Goal: Task Accomplishment & Management: Manage account settings

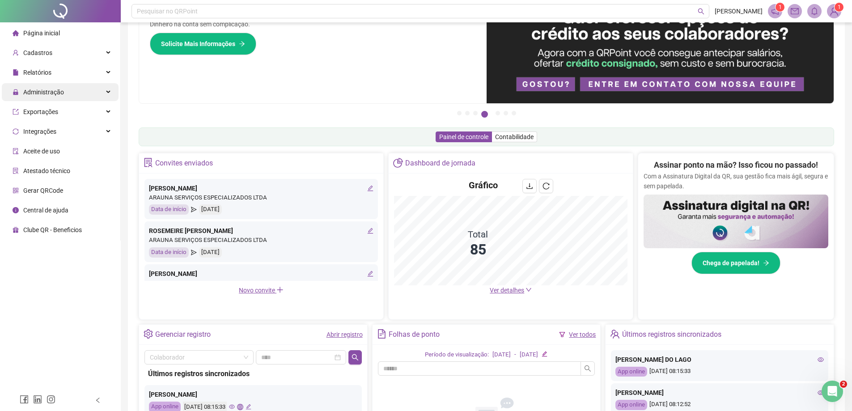
scroll to position [89, 0]
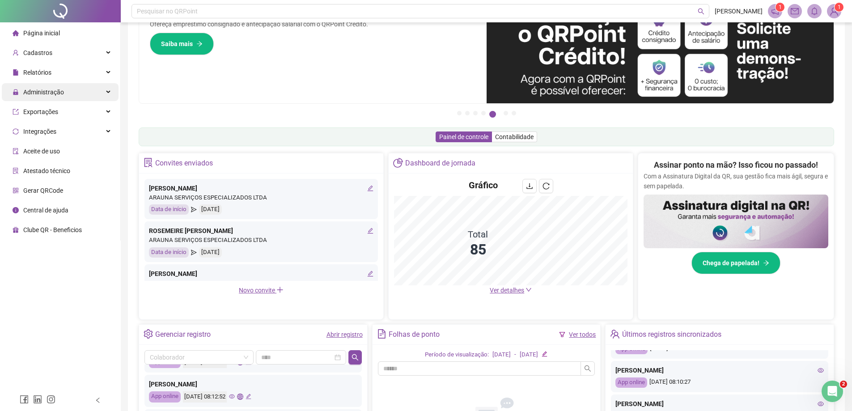
click at [68, 91] on div "Administração" at bounding box center [60, 92] width 117 height 18
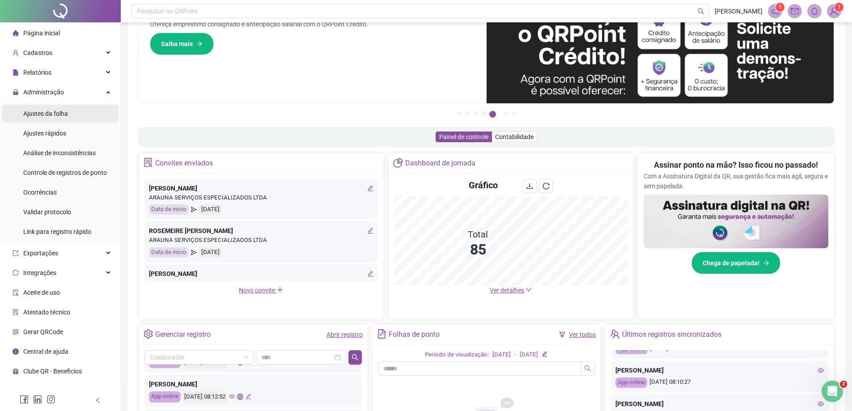
click at [74, 111] on li "Ajustes da folha" at bounding box center [60, 114] width 117 height 18
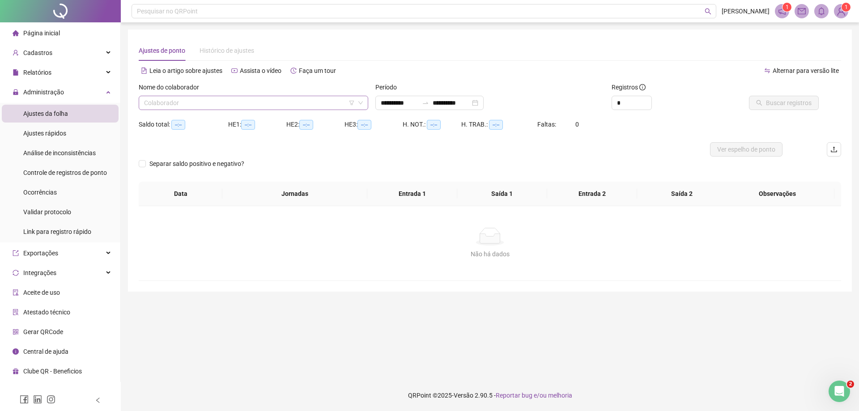
click at [235, 103] on input "search" at bounding box center [249, 102] width 211 height 13
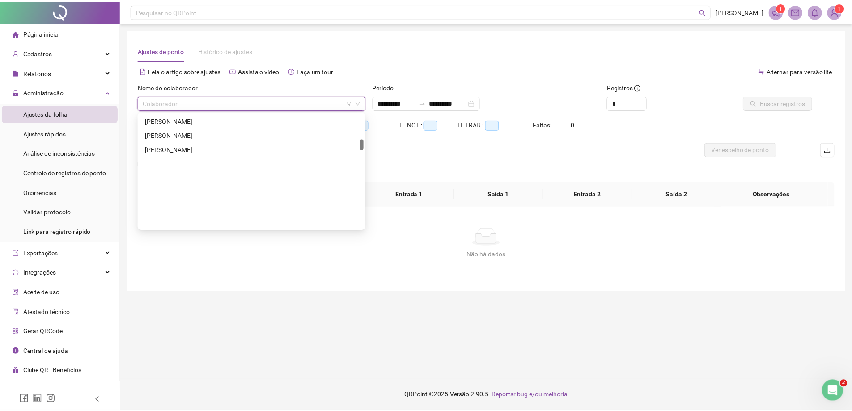
scroll to position [268, 0]
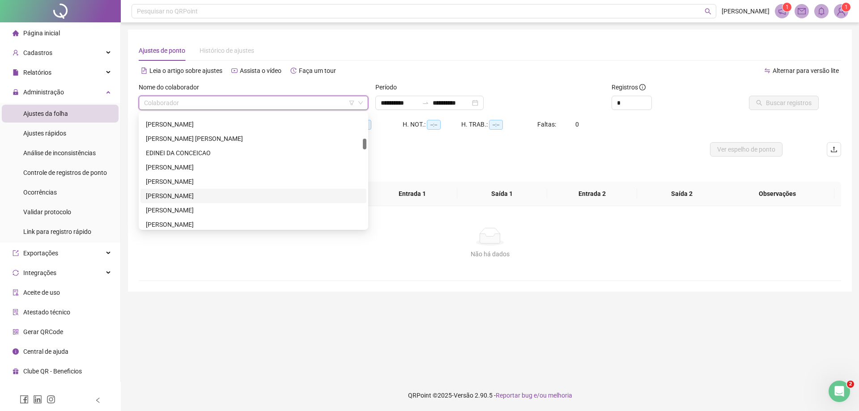
click at [219, 198] on div "[PERSON_NAME]" at bounding box center [253, 196] width 215 height 10
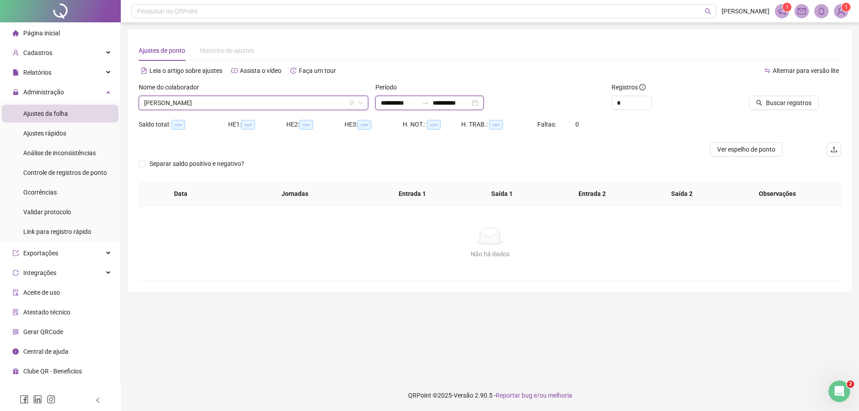
click at [452, 100] on input "**********" at bounding box center [452, 103] width 38 height 10
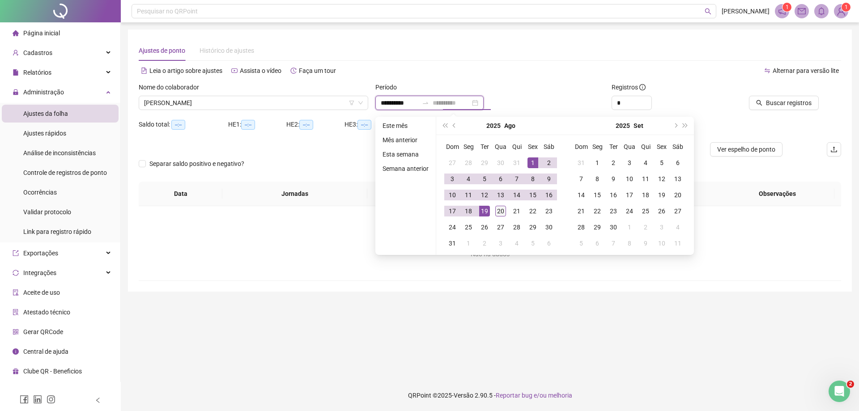
type input "**********"
click at [495, 209] on div "20" at bounding box center [500, 211] width 11 height 11
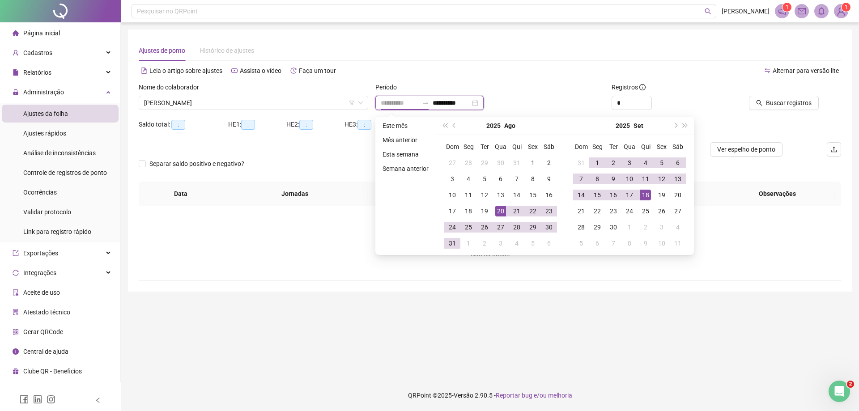
type input "**********"
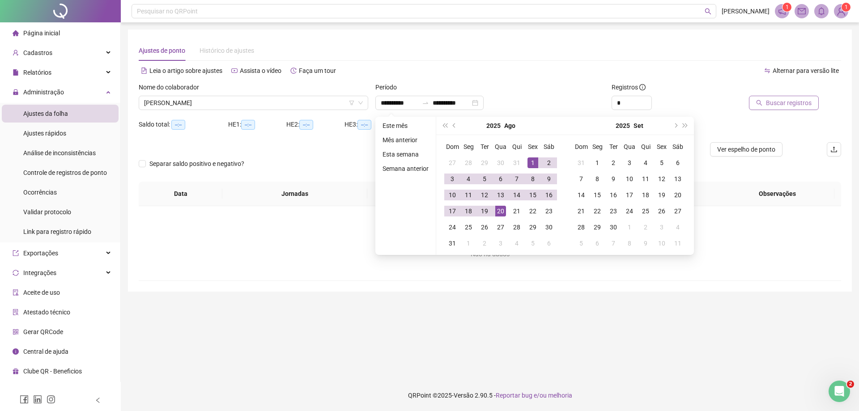
click at [783, 102] on span "Buscar registros" at bounding box center [789, 103] width 46 height 10
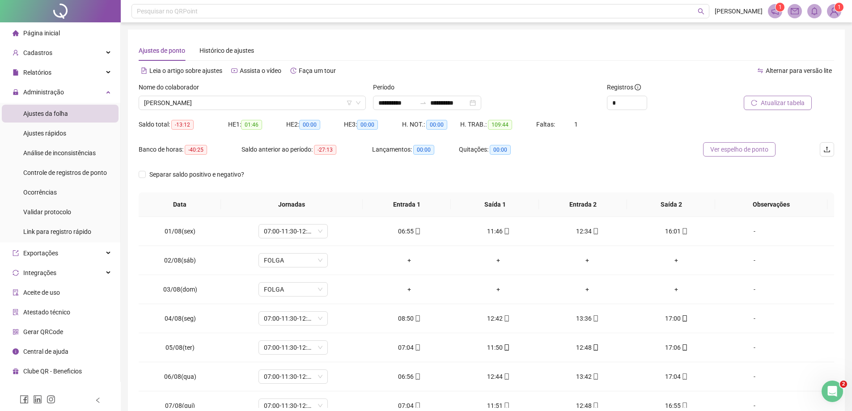
click at [757, 149] on span "Ver espelho de ponto" at bounding box center [740, 150] width 58 height 10
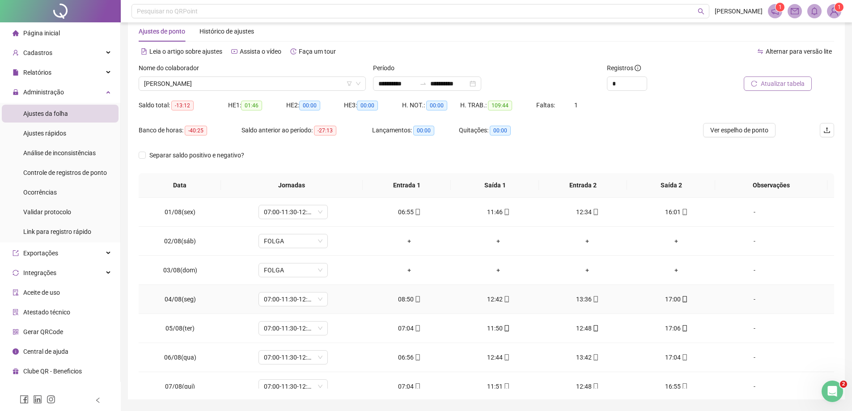
scroll to position [0, 0]
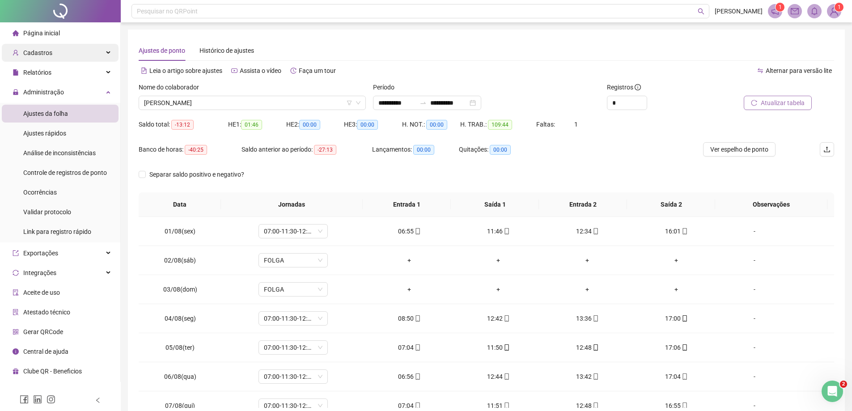
click at [37, 53] on span "Cadastros" at bounding box center [37, 52] width 29 height 7
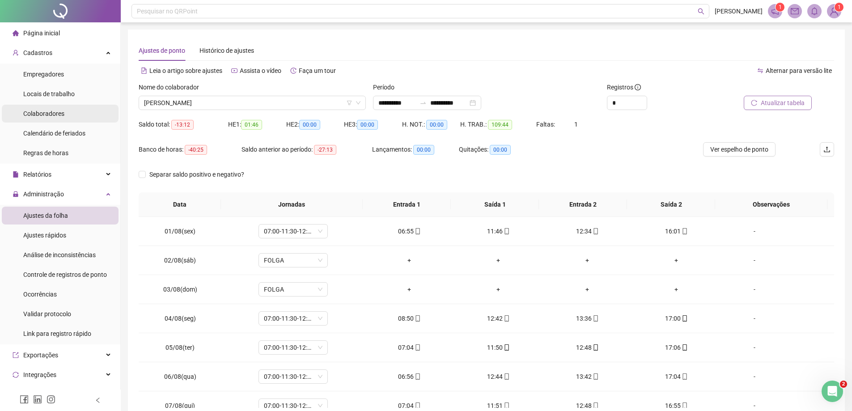
click at [49, 111] on span "Colaboradores" at bounding box center [43, 113] width 41 height 7
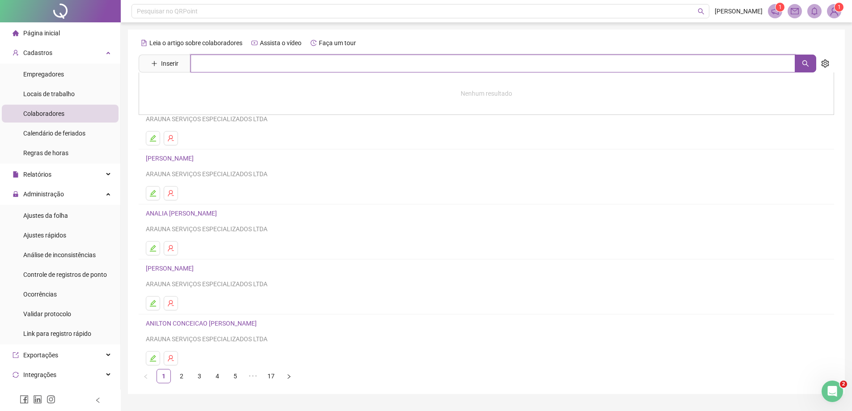
click at [211, 67] on input "text" at bounding box center [493, 64] width 605 height 18
click at [213, 67] on input "***" at bounding box center [493, 64] width 605 height 18
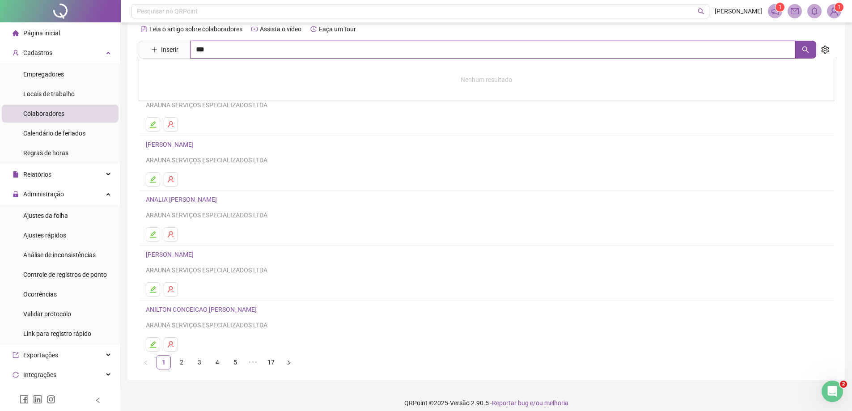
scroll to position [21, 0]
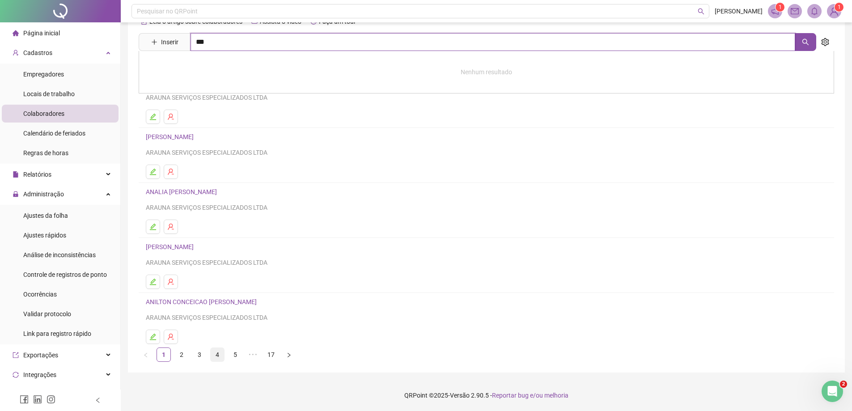
type input "***"
click at [215, 355] on link "4" at bounding box center [217, 354] width 13 height 13
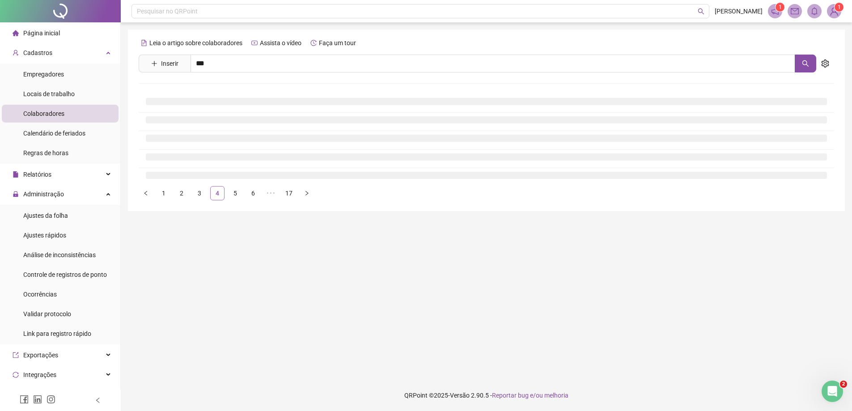
scroll to position [0, 0]
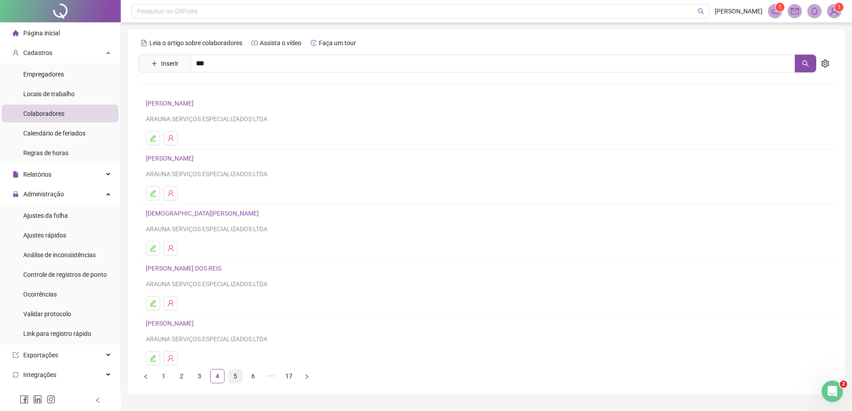
click at [237, 376] on link "5" at bounding box center [235, 376] width 13 height 13
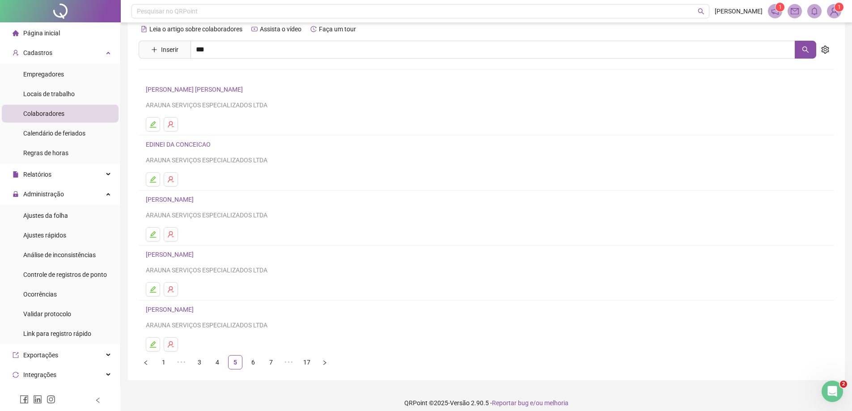
scroll to position [21, 0]
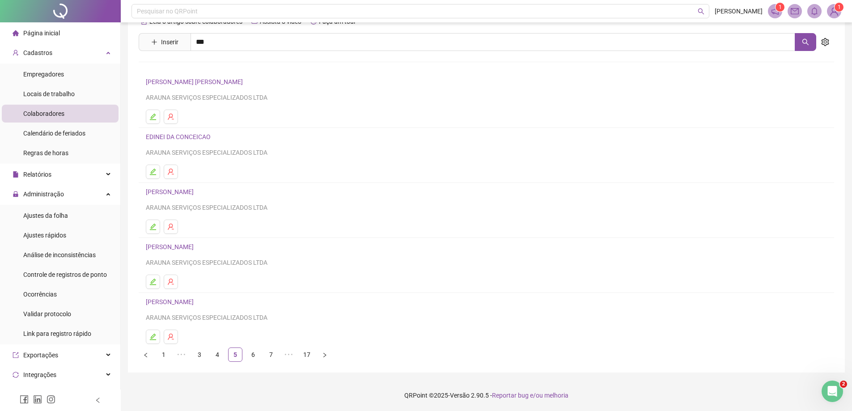
click at [196, 305] on link "[PERSON_NAME]" at bounding box center [171, 301] width 51 height 7
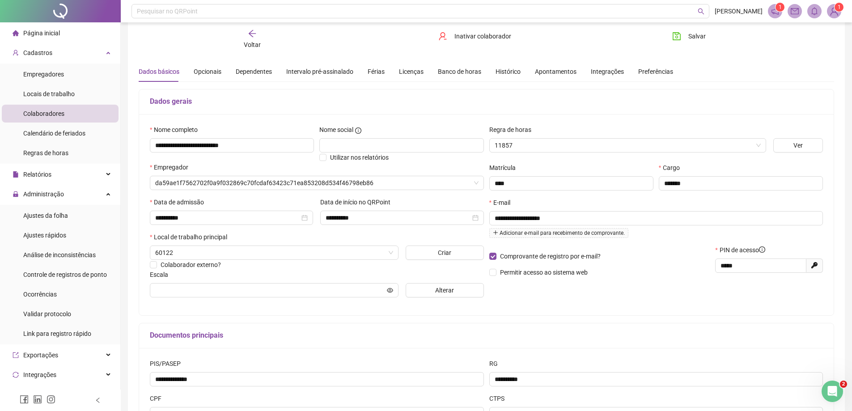
type input "**********"
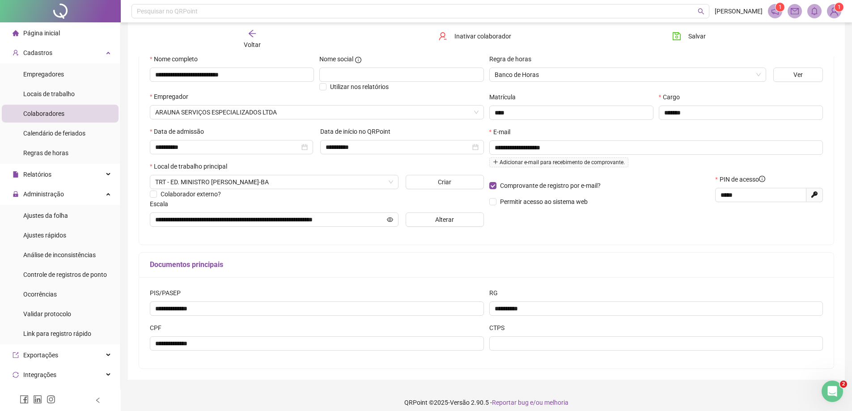
scroll to position [99, 0]
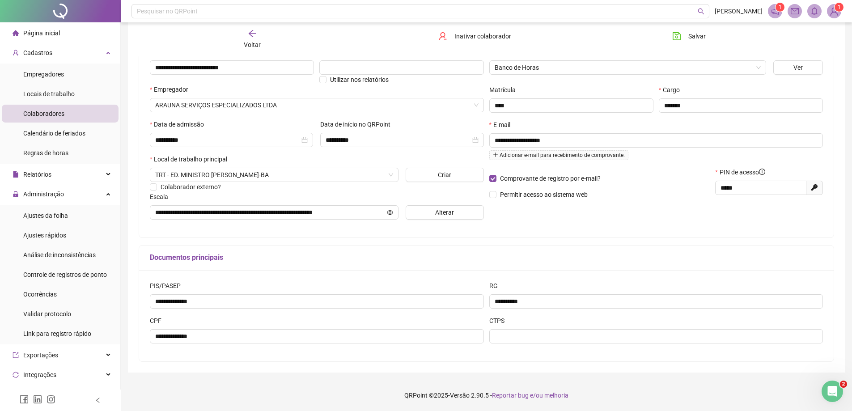
click at [34, 30] on span "Página inicial" at bounding box center [41, 33] width 37 height 7
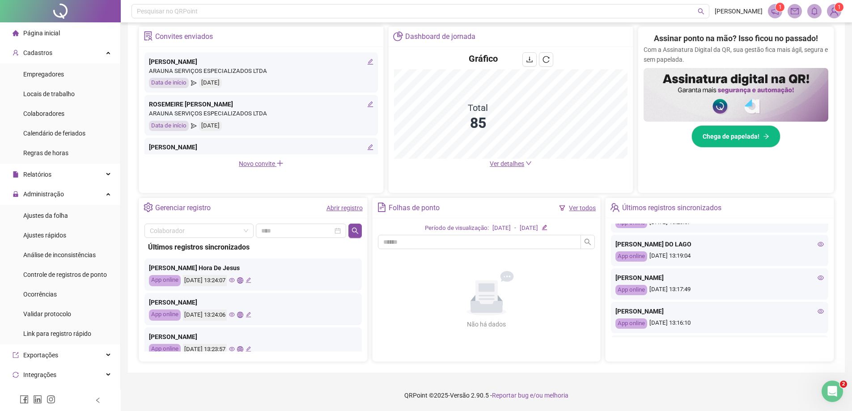
scroll to position [89, 0]
click at [75, 214] on li "Ajustes da folha" at bounding box center [60, 216] width 117 height 18
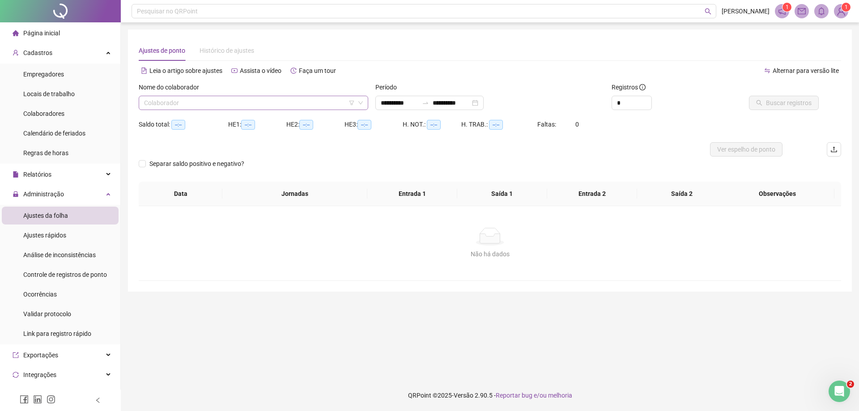
type input "**********"
click at [204, 101] on input "search" at bounding box center [249, 102] width 211 height 13
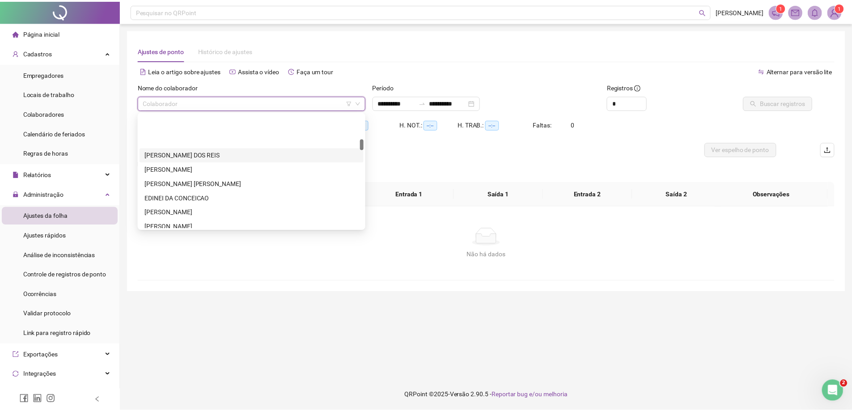
scroll to position [268, 0]
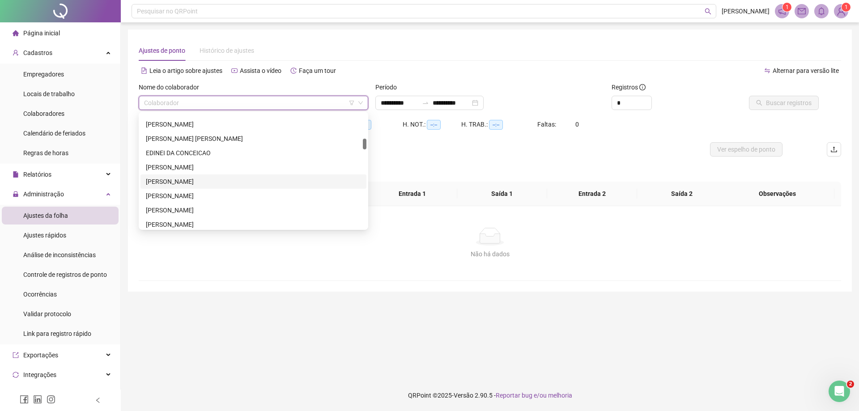
click at [227, 182] on div "[PERSON_NAME]" at bounding box center [253, 182] width 215 height 10
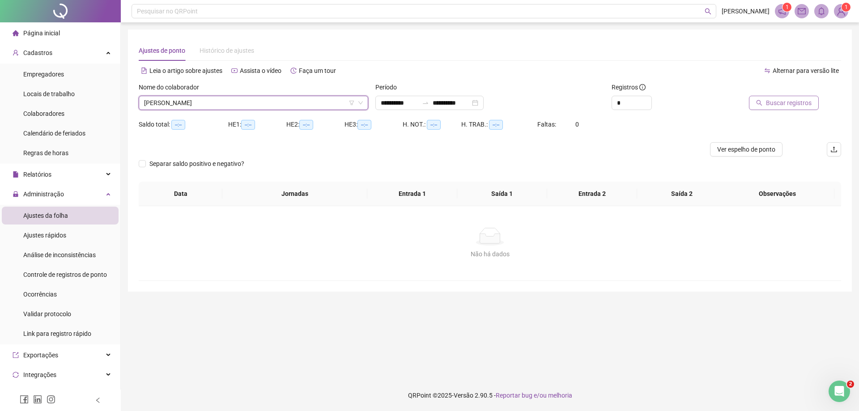
click at [778, 105] on span "Buscar registros" at bounding box center [789, 103] width 46 height 10
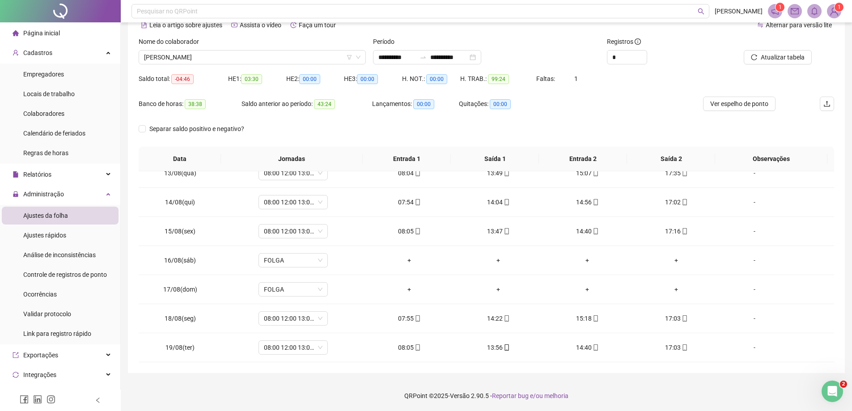
scroll to position [46, 0]
click at [673, 346] on div "17:03" at bounding box center [676, 347] width 75 height 10
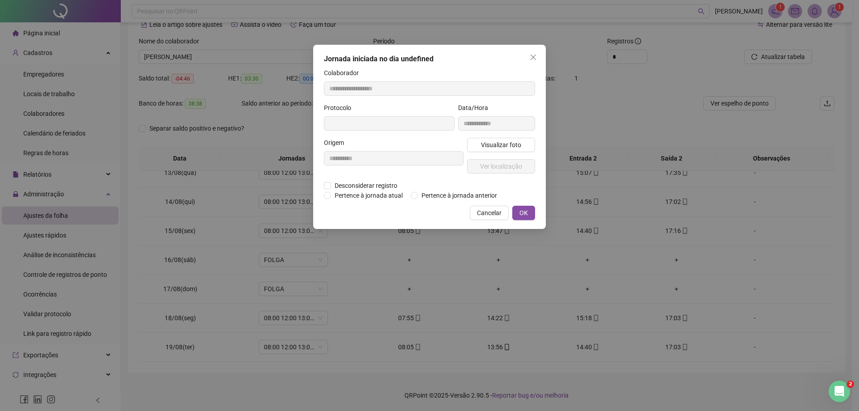
type input "**********"
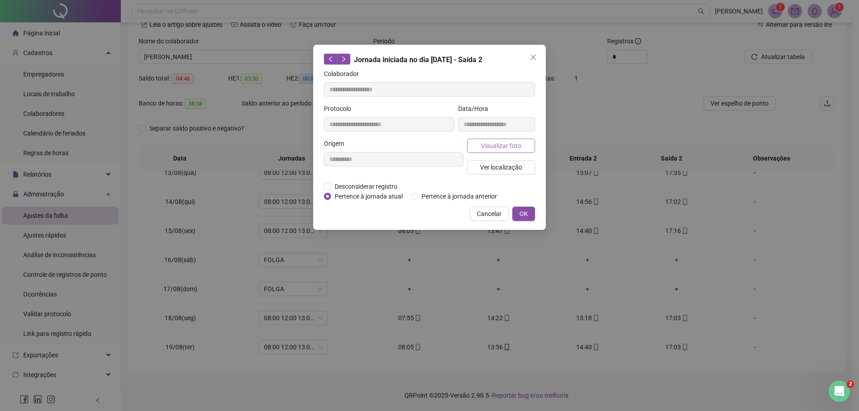
click at [518, 141] on span "Visualizar foto" at bounding box center [501, 146] width 40 height 10
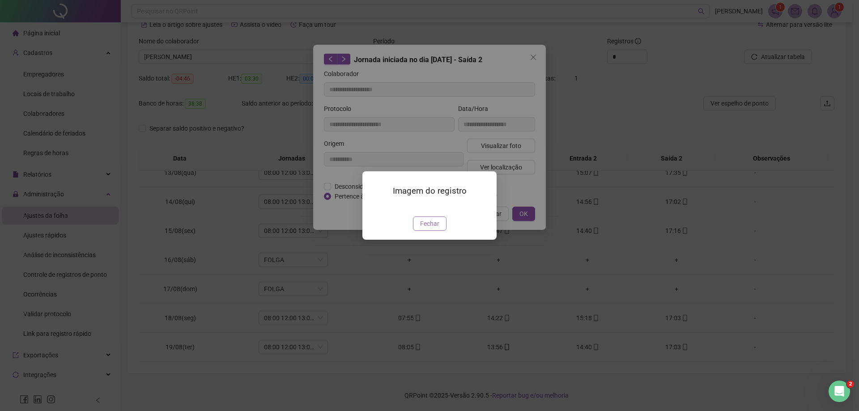
click at [442, 231] on button "Fechar" at bounding box center [430, 224] width 34 height 14
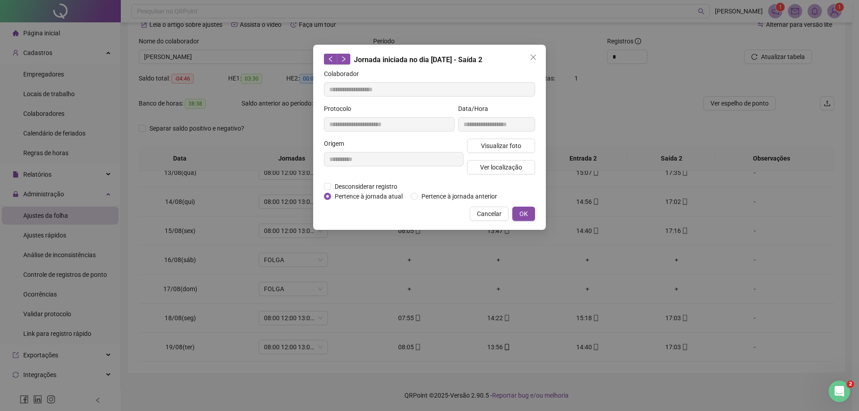
click at [504, 159] on div "Visualizar foto Ver localização" at bounding box center [501, 160] width 72 height 43
click at [505, 167] on span "Ver localização" at bounding box center [501, 167] width 42 height 10
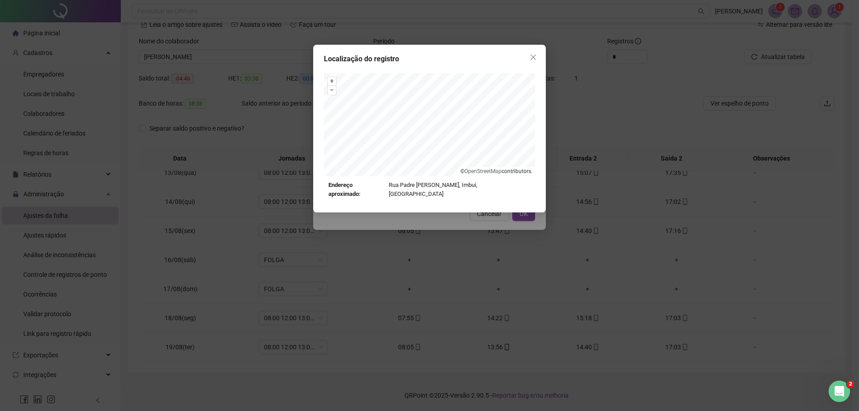
click at [494, 213] on div "Localização do registro + – ⇧ › © OpenStreetMap contributors. Endereço aproxima…" at bounding box center [429, 205] width 859 height 411
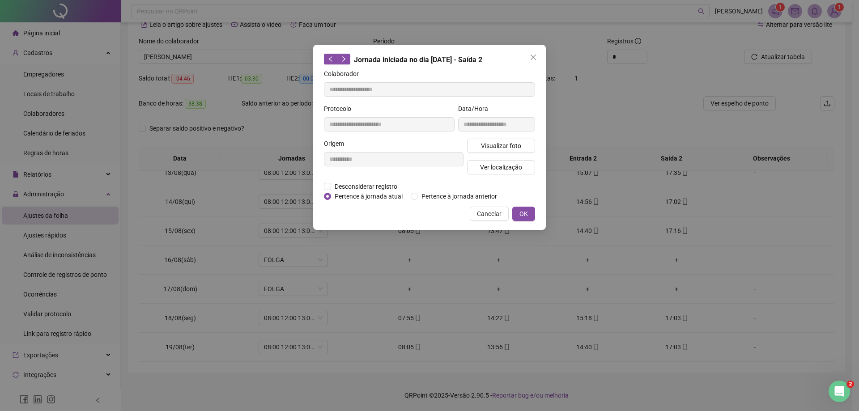
drag, startPoint x: 756, startPoint y: 252, endPoint x: 711, endPoint y: 277, distance: 50.7
click at [755, 252] on div "**********" at bounding box center [429, 205] width 859 height 411
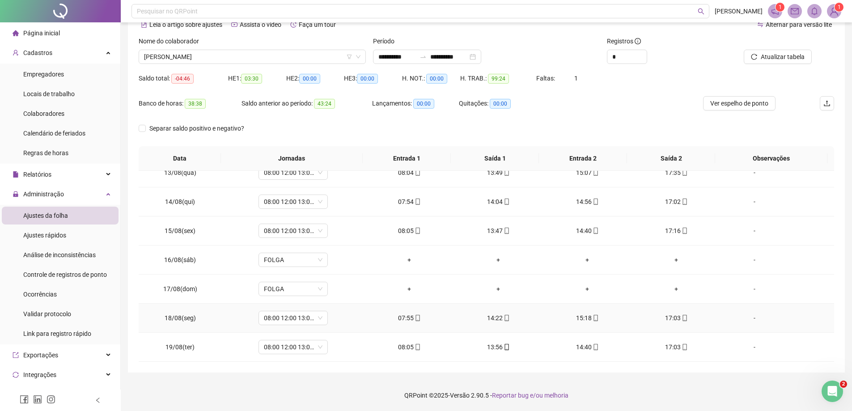
click at [663, 318] on div "17:03" at bounding box center [676, 318] width 75 height 10
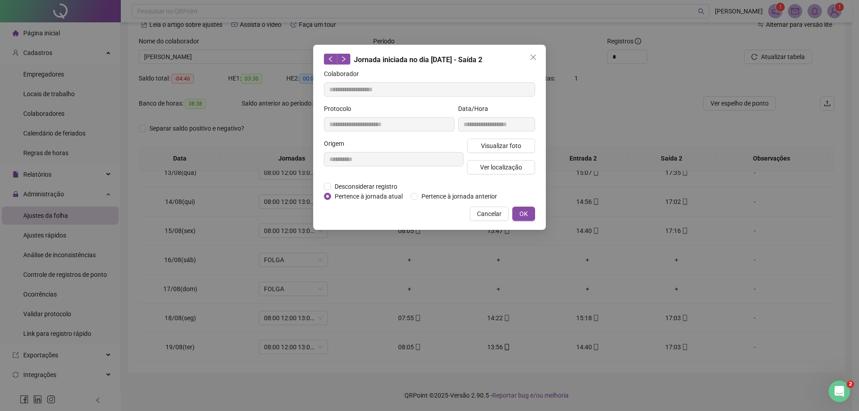
type input "**********"
click at [516, 149] on span "Visualizar foto" at bounding box center [501, 146] width 40 height 10
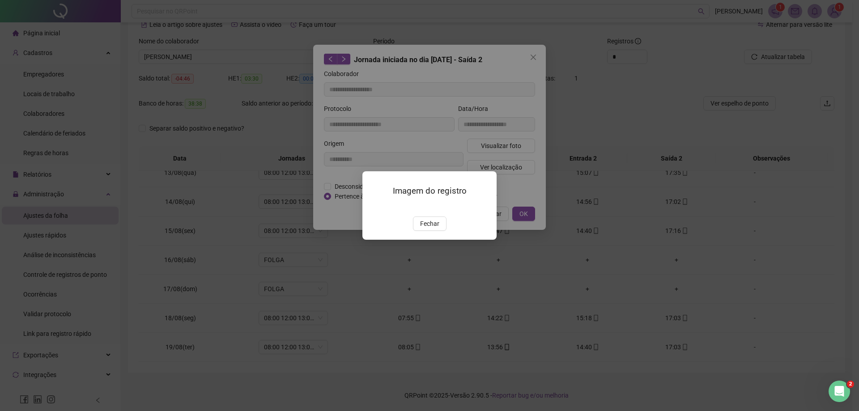
click at [438, 240] on div "Imagem do registro Fechar" at bounding box center [429, 205] width 134 height 68
click at [437, 229] on span "Fechar" at bounding box center [429, 224] width 19 height 10
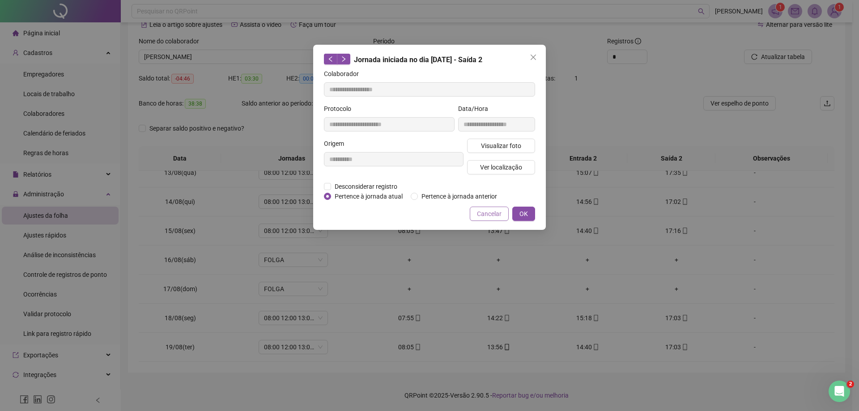
click at [491, 218] on span "Cancelar" at bounding box center [489, 214] width 25 height 10
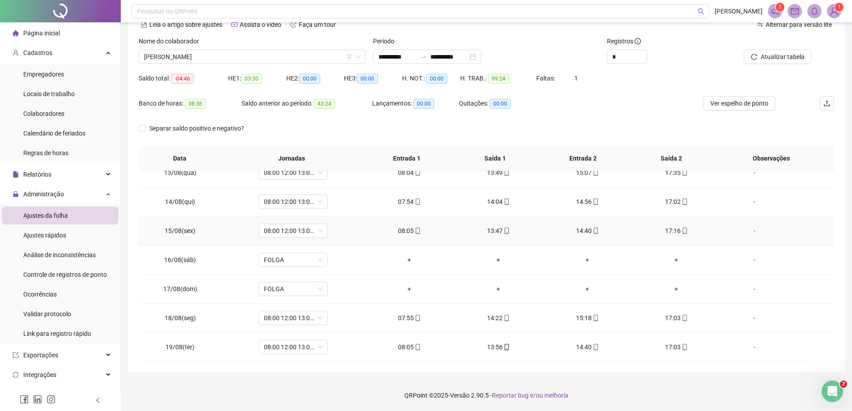
click at [669, 229] on div "17:16" at bounding box center [676, 231] width 75 height 10
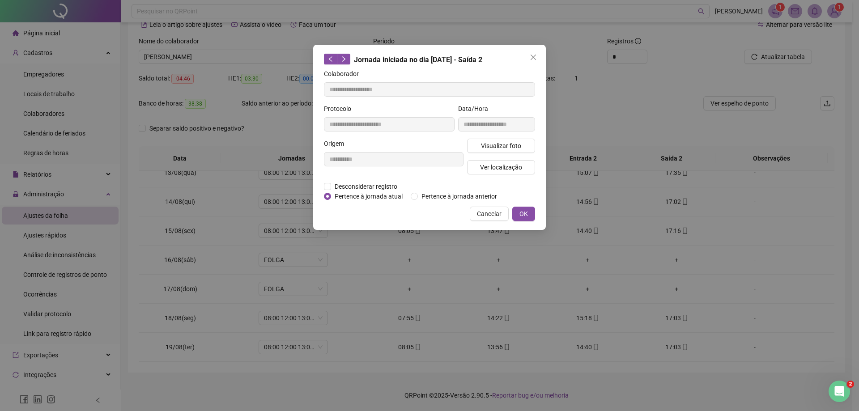
type input "**********"
click at [530, 144] on button "Visualizar foto" at bounding box center [501, 146] width 68 height 14
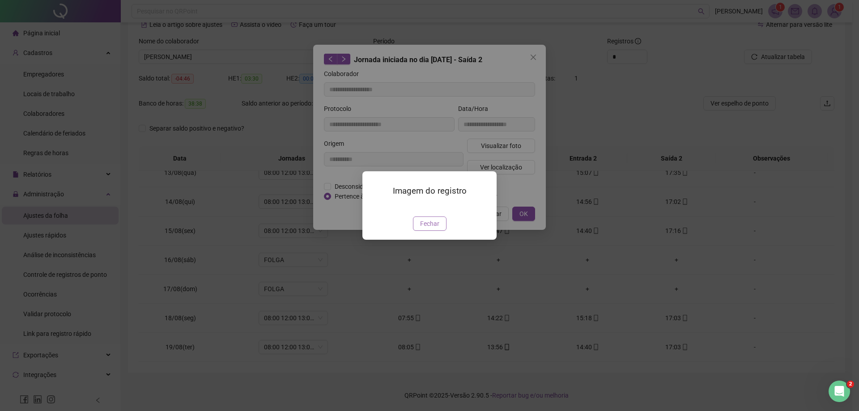
click at [436, 229] on span "Fechar" at bounding box center [429, 224] width 19 height 10
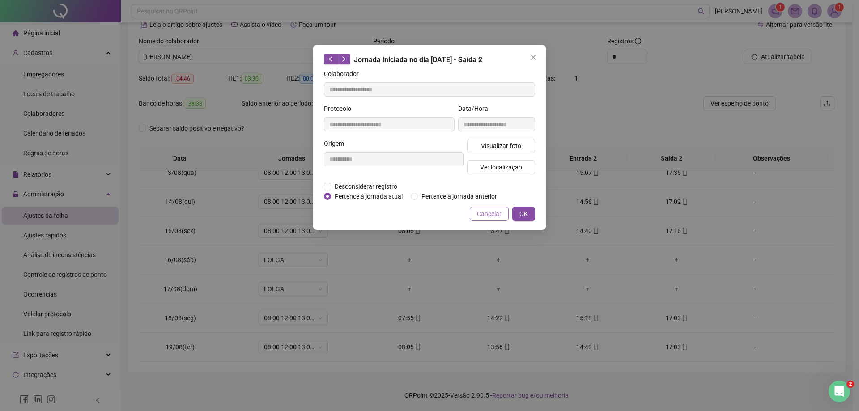
click at [500, 217] on span "Cancelar" at bounding box center [489, 214] width 25 height 10
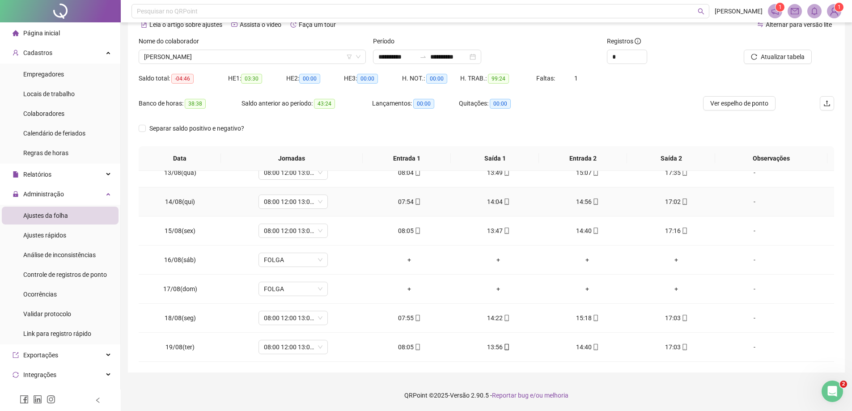
scroll to position [317, 0]
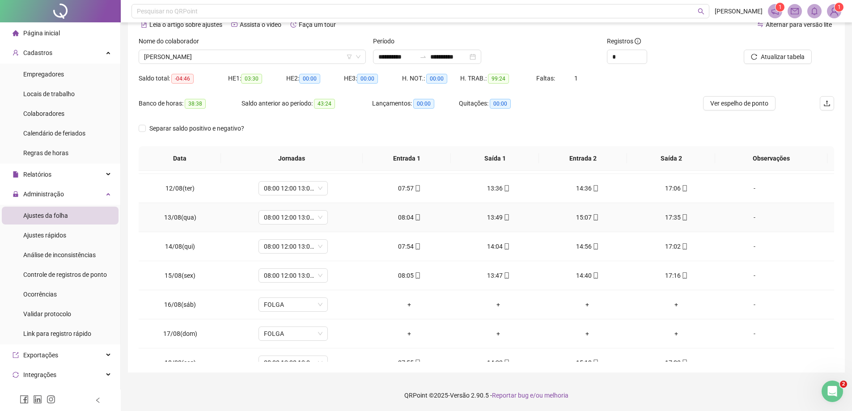
click at [677, 225] on td "17:35" at bounding box center [676, 217] width 89 height 29
click at [683, 216] on icon "mobile" at bounding box center [685, 217] width 4 height 6
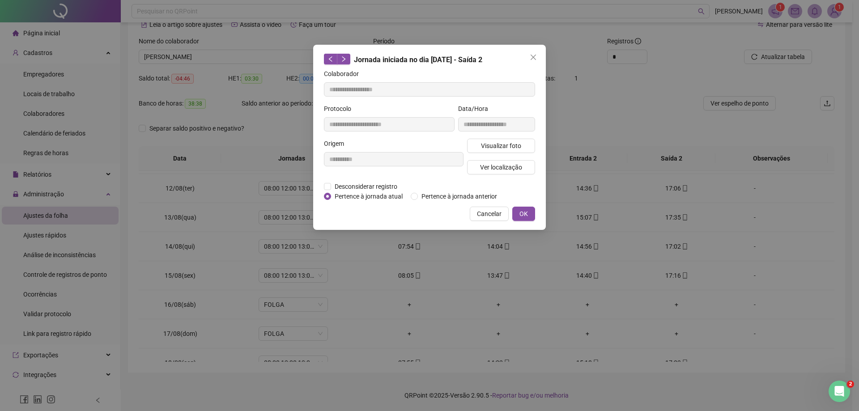
type input "**********"
click at [512, 148] on span "Visualizar foto" at bounding box center [501, 146] width 40 height 10
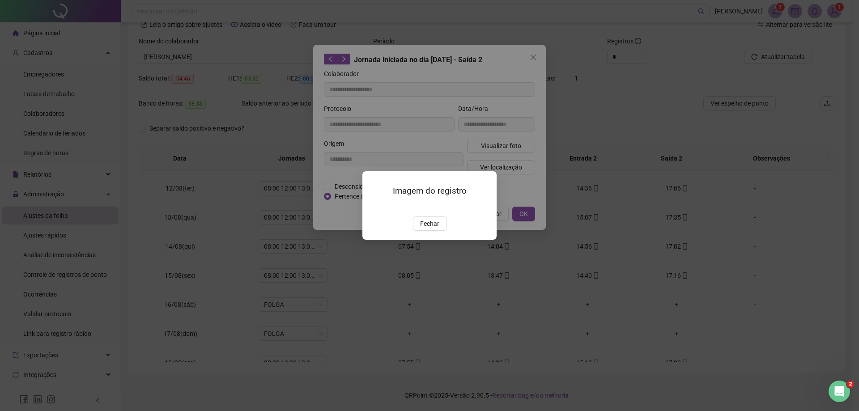
click at [373, 207] on img at bounding box center [373, 207] width 0 height 0
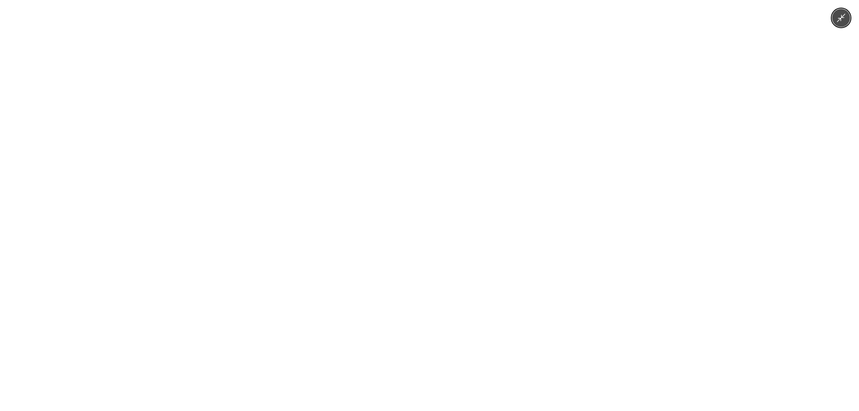
click at [653, 212] on div at bounding box center [429, 205] width 859 height 411
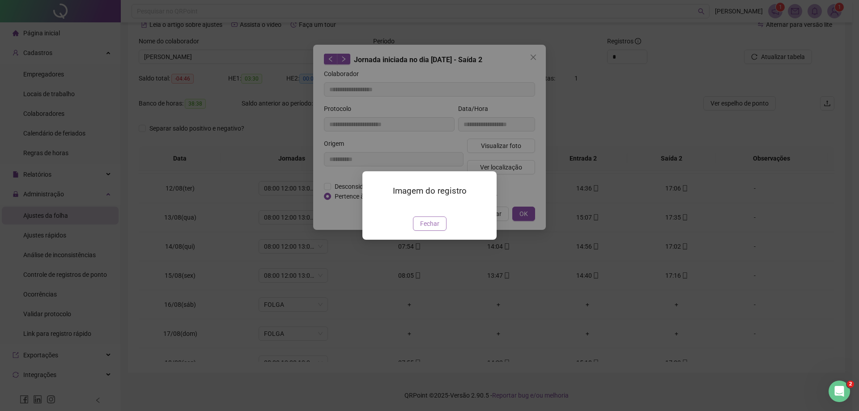
click at [434, 229] on span "Fechar" at bounding box center [429, 224] width 19 height 10
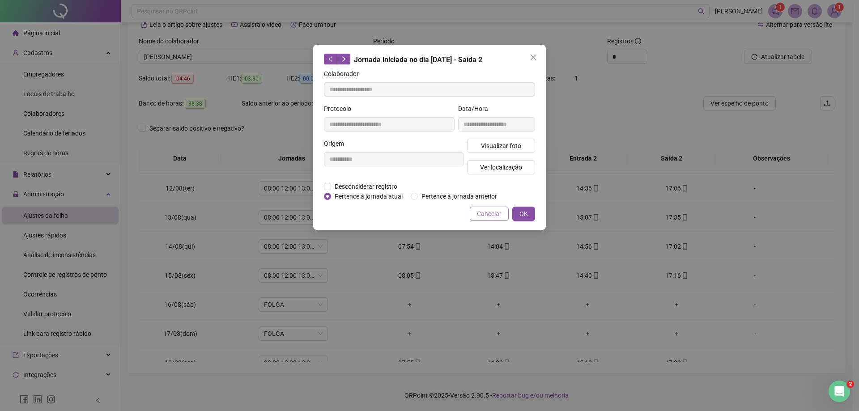
click at [491, 216] on span "Cancelar" at bounding box center [489, 214] width 25 height 10
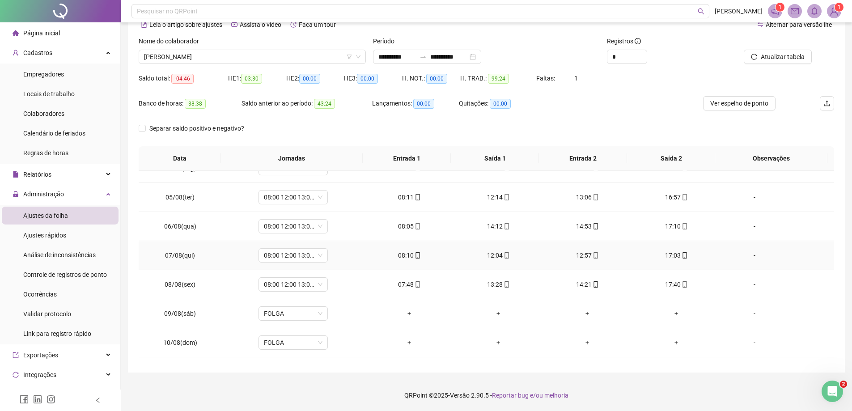
scroll to position [93, 0]
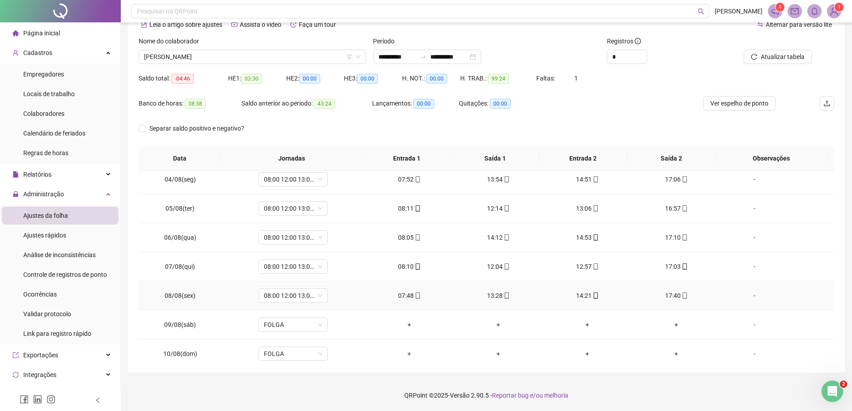
click at [674, 299] on div "17:40" at bounding box center [676, 296] width 75 height 10
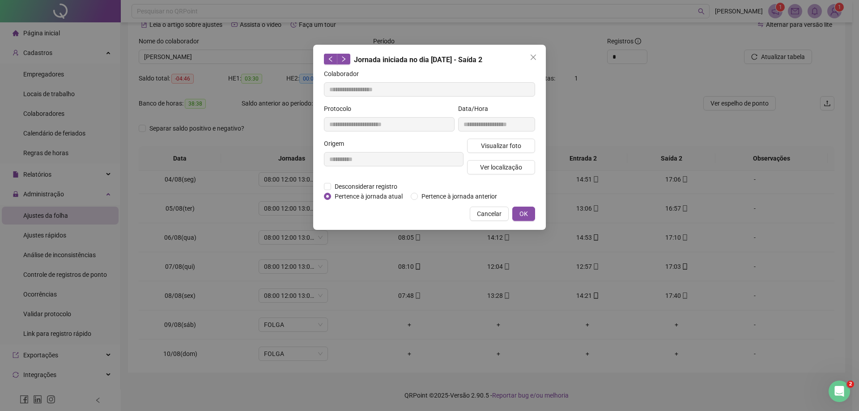
type input "**********"
click at [537, 163] on div "**********" at bounding box center [429, 137] width 233 height 185
click at [531, 150] on button "Visualizar foto" at bounding box center [501, 146] width 68 height 14
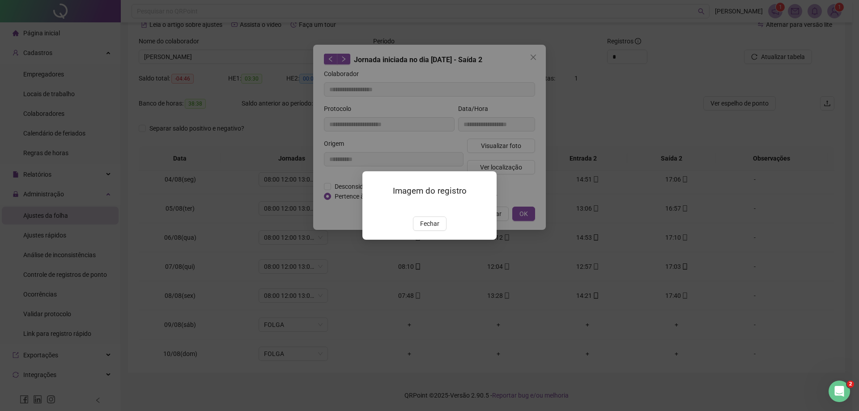
click at [425, 240] on div "Imagem do registro Fechar" at bounding box center [429, 205] width 134 height 68
click at [430, 229] on span "Fechar" at bounding box center [429, 224] width 19 height 10
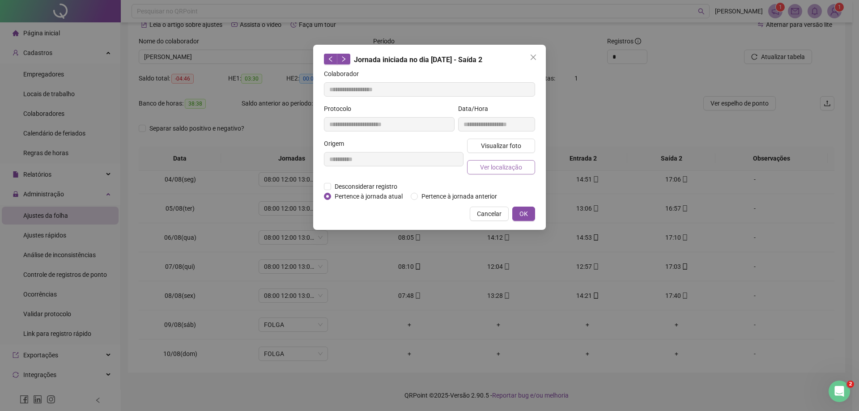
click at [495, 170] on span "Ver localização" at bounding box center [501, 167] width 42 height 10
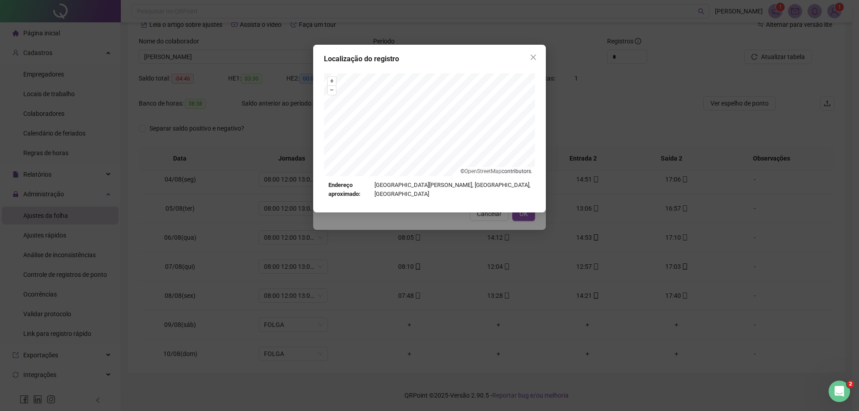
click at [483, 209] on div "Localização do registro + – ⇧ › © OpenStreetMap contributors. Endereço aproxima…" at bounding box center [429, 205] width 859 height 411
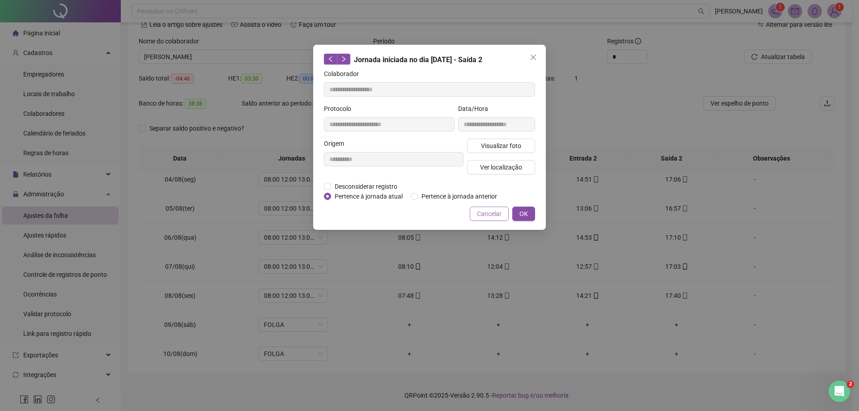
click at [486, 213] on span "Cancelar" at bounding box center [489, 214] width 25 height 10
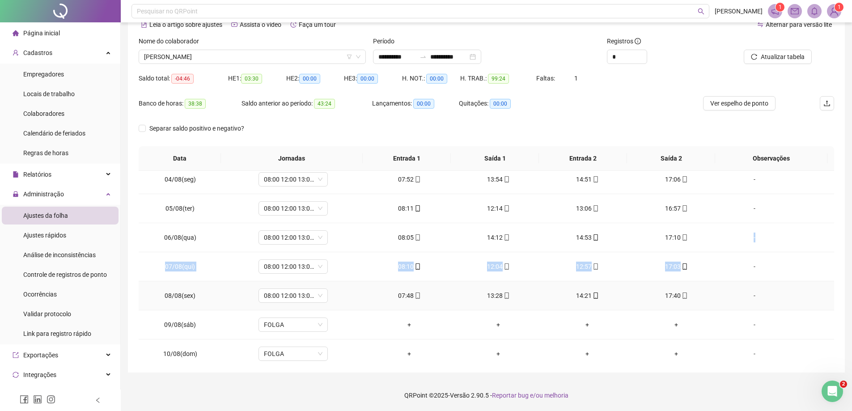
drag, startPoint x: 677, startPoint y: 244, endPoint x: 677, endPoint y: 279, distance: 34.5
click at [677, 279] on tbody "01/08(sex) 08:00 12:00 13:00 17:00 07:53 13:59 14:55 17:17 [DATE](sáb) FOLGA + …" at bounding box center [487, 354] width 696 height 553
click at [706, 275] on td "17:03" at bounding box center [676, 266] width 89 height 29
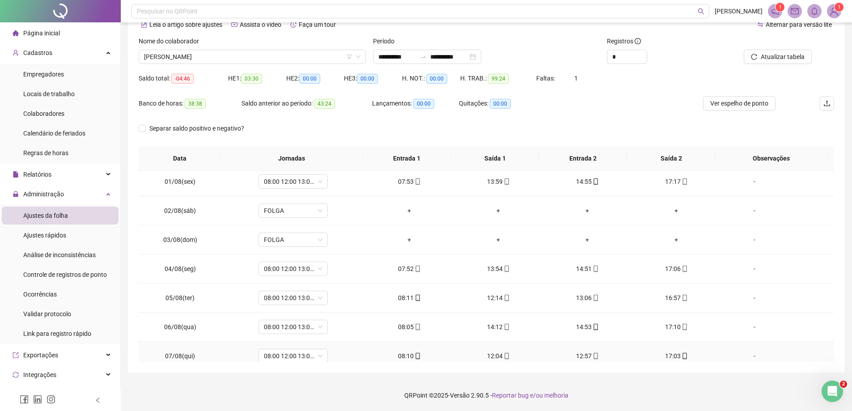
scroll to position [0, 0]
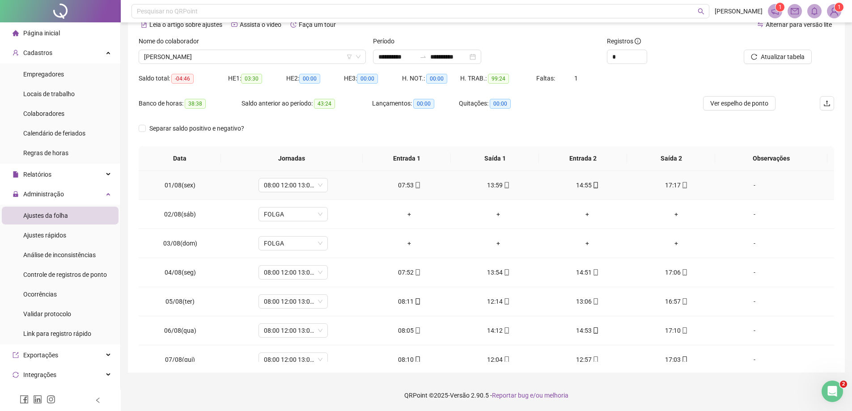
click at [674, 187] on div "17:17" at bounding box center [676, 185] width 75 height 10
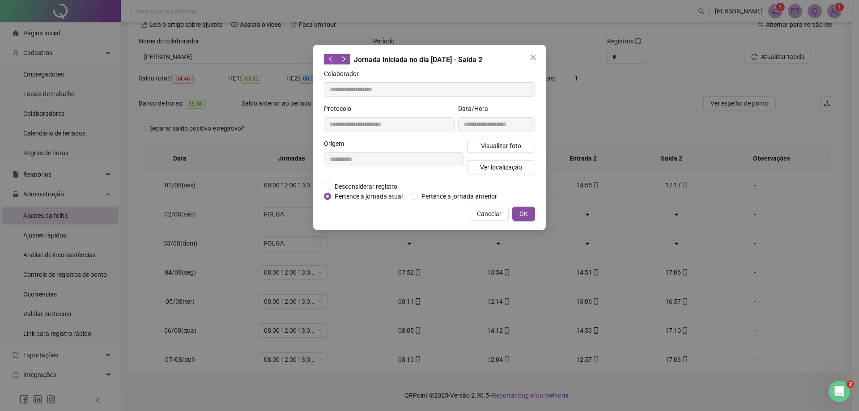
type input "**********"
click at [505, 147] on span "Visualizar foto" at bounding box center [501, 146] width 40 height 10
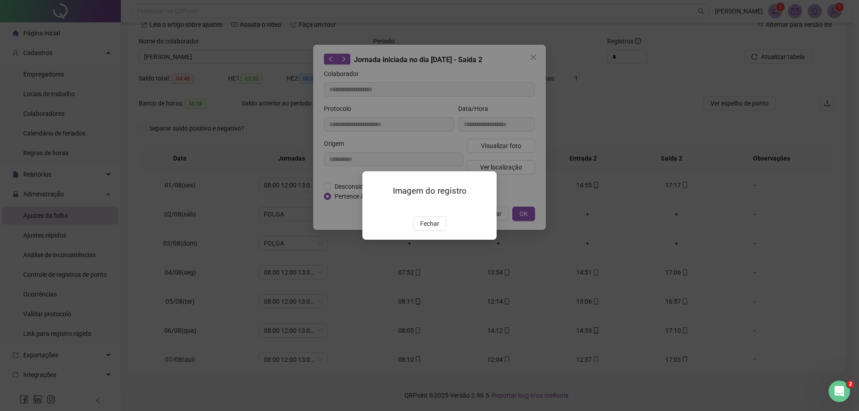
click at [373, 207] on img at bounding box center [373, 207] width 0 height 0
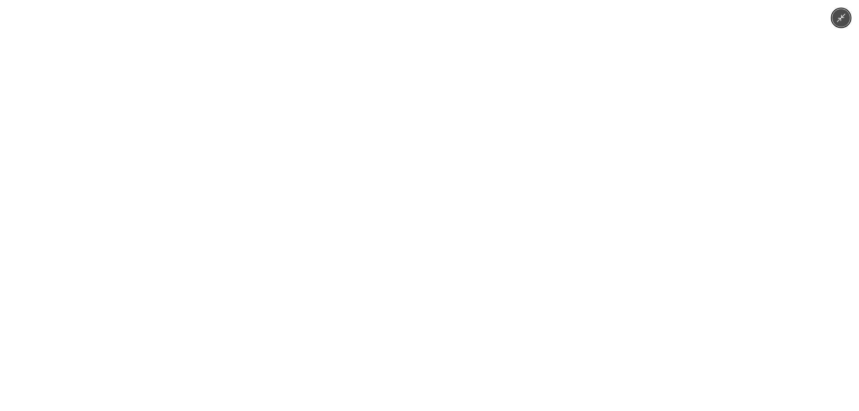
click at [651, 211] on div at bounding box center [429, 205] width 859 height 411
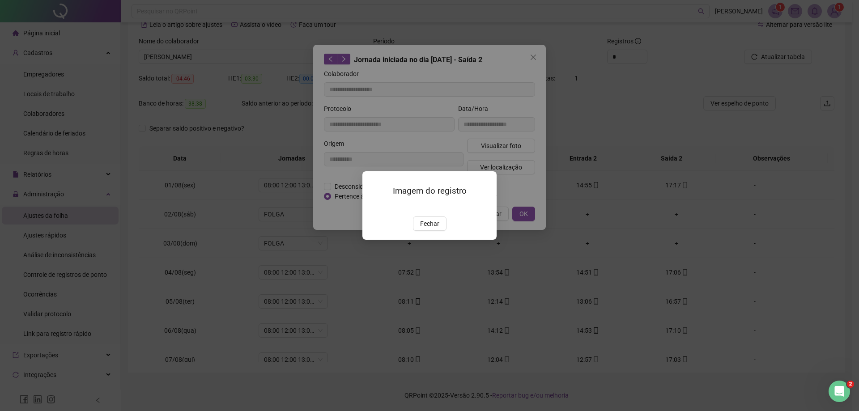
click at [510, 171] on div "Imagem do registro Fechar" at bounding box center [429, 205] width 859 height 411
click at [440, 231] on button "Fechar" at bounding box center [430, 224] width 34 height 14
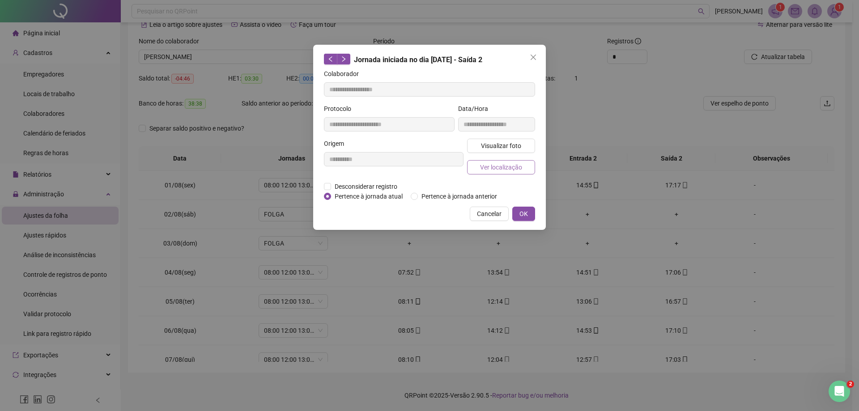
click at [511, 173] on button "Ver localização" at bounding box center [501, 167] width 68 height 14
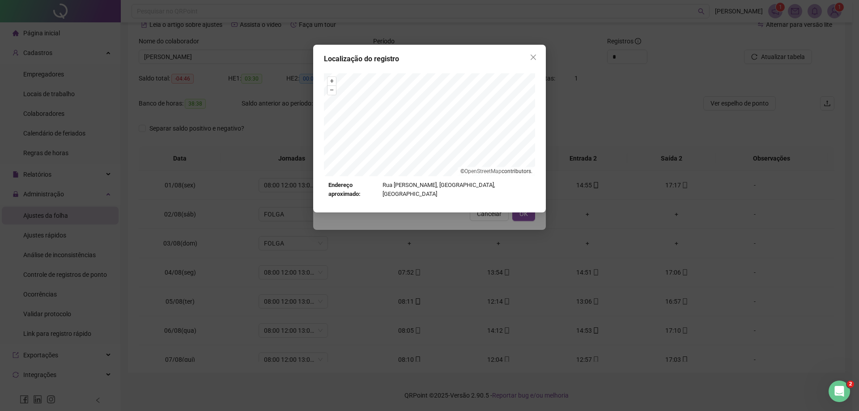
click at [668, 111] on div "Localização do registro + – ⇧ › © OpenStreetMap contributors. Endereço aproxima…" at bounding box center [429, 205] width 859 height 411
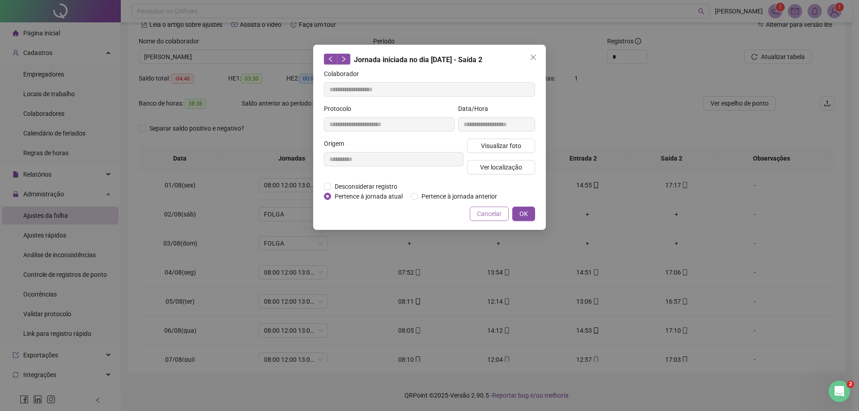
click at [501, 212] on span "Cancelar" at bounding box center [489, 214] width 25 height 10
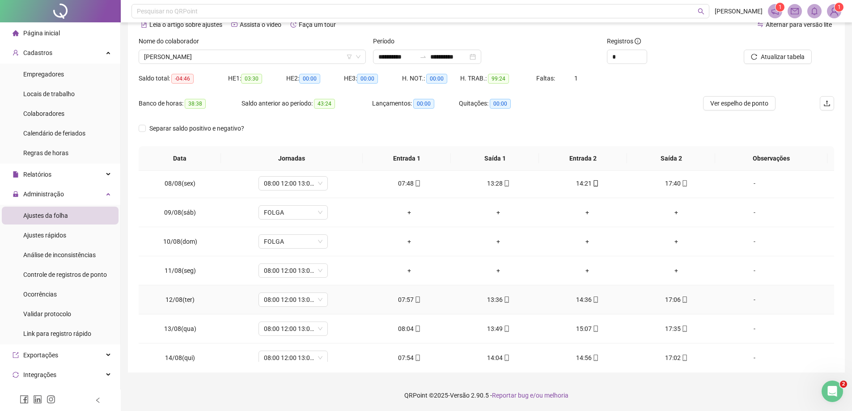
scroll to position [224, 0]
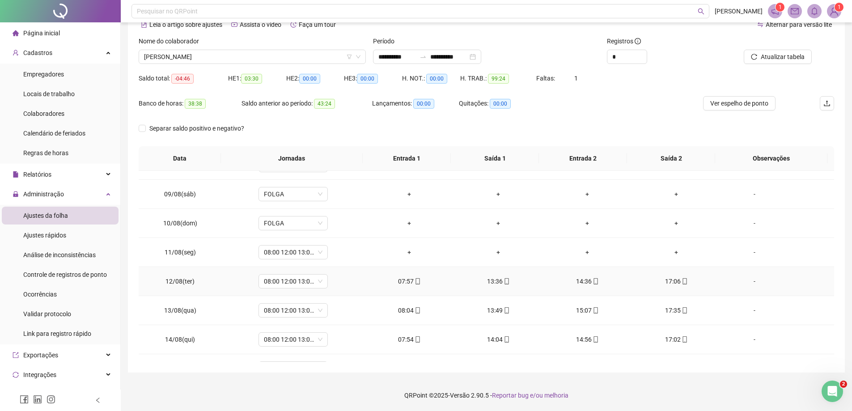
click at [682, 282] on icon "mobile" at bounding box center [685, 281] width 6 height 6
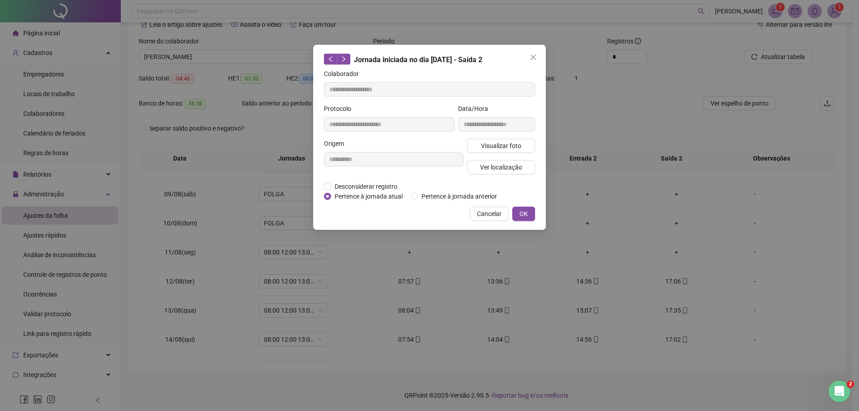
type input "**********"
click at [525, 145] on button "Visualizar foto" at bounding box center [501, 146] width 68 height 14
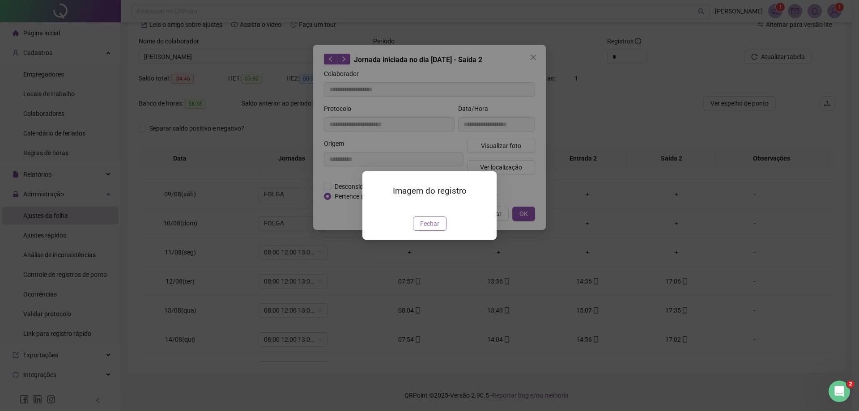
click at [429, 229] on span "Fechar" at bounding box center [429, 224] width 19 height 10
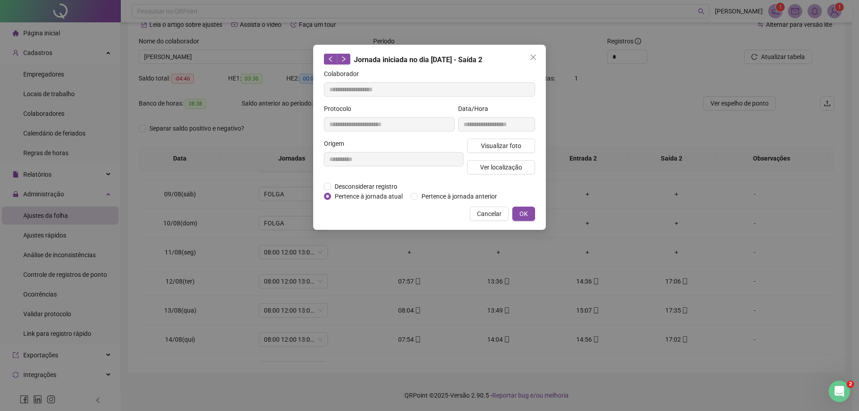
click at [486, 205] on div "**********" at bounding box center [429, 137] width 233 height 185
click at [486, 213] on span "Cancelar" at bounding box center [489, 214] width 25 height 10
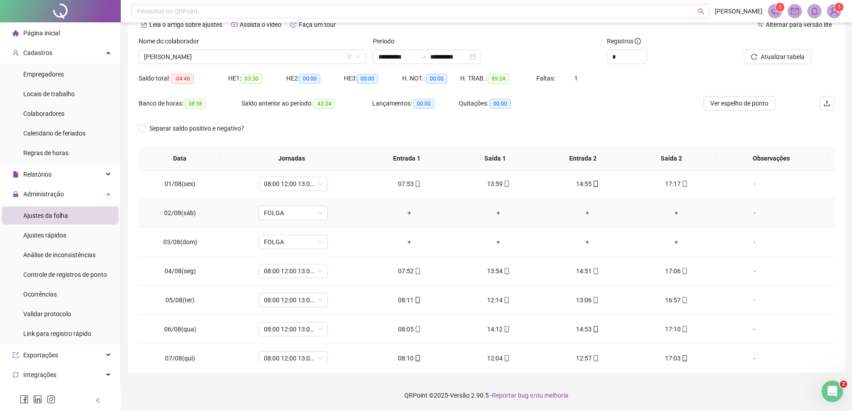
scroll to position [0, 0]
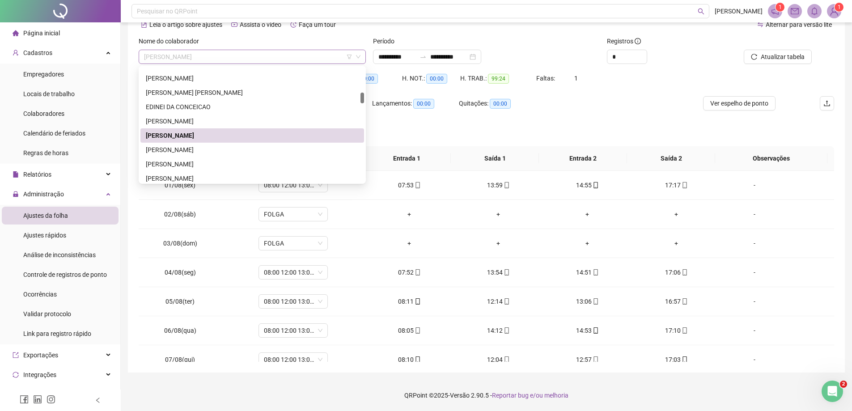
click at [286, 61] on span "[PERSON_NAME]" at bounding box center [252, 56] width 217 height 13
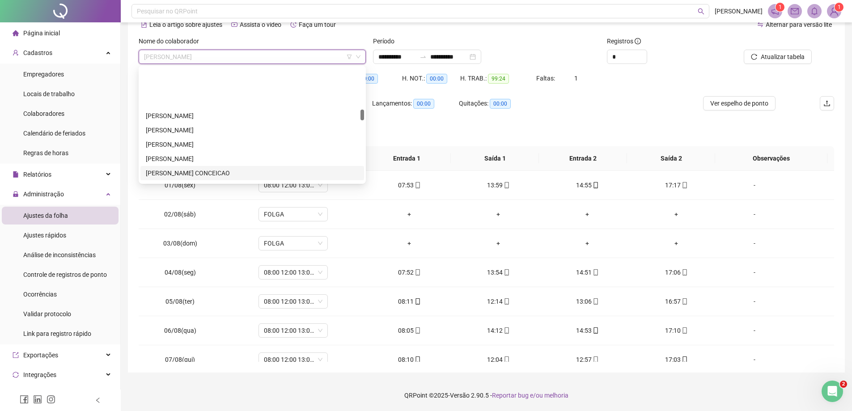
scroll to position [447, 0]
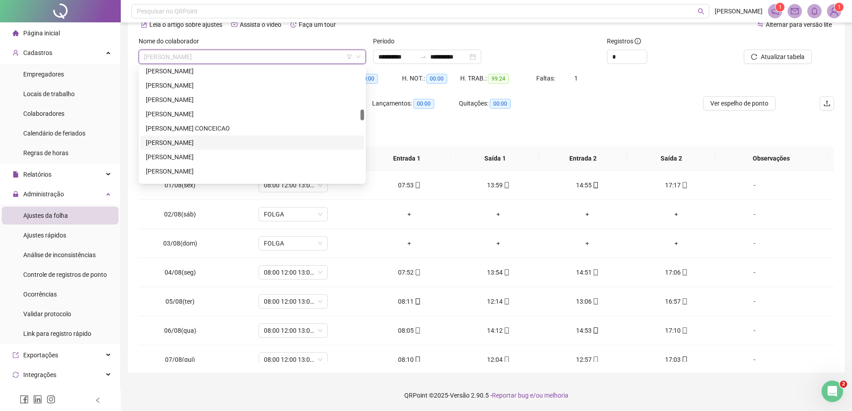
click at [285, 149] on div "[PERSON_NAME]" at bounding box center [253, 143] width 224 height 14
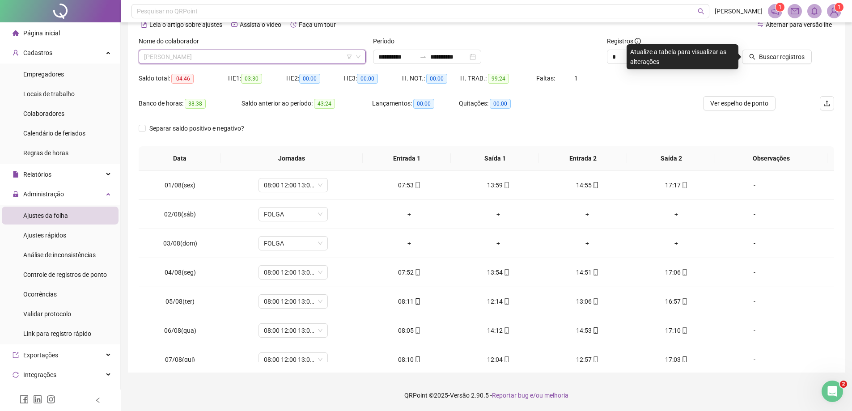
click at [307, 57] on span "[PERSON_NAME]" at bounding box center [252, 56] width 217 height 13
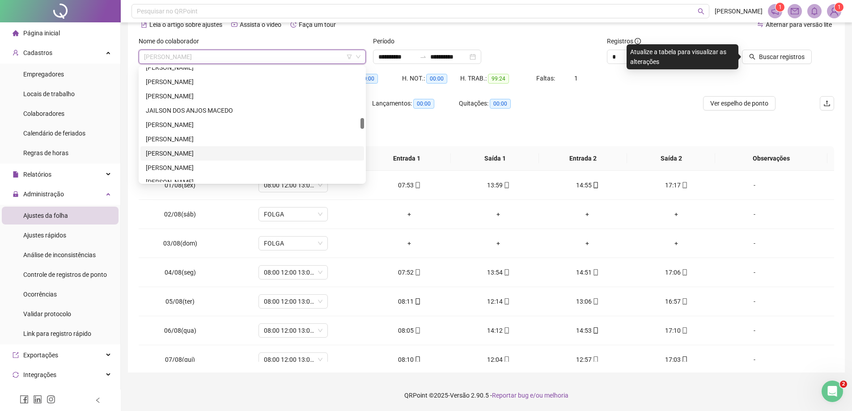
scroll to position [716, 0]
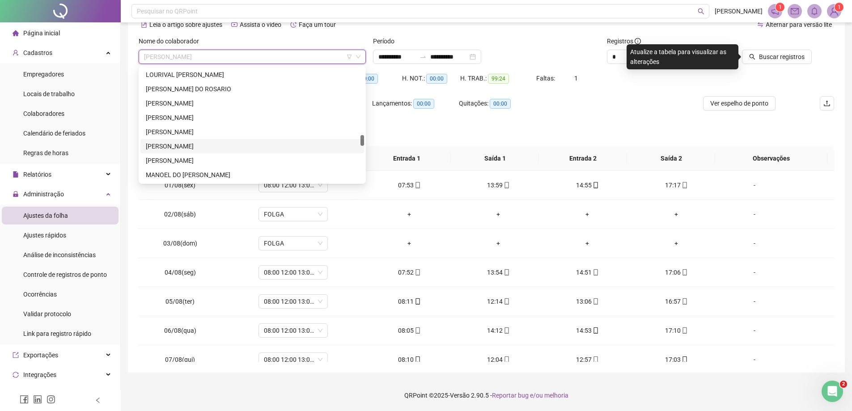
click at [163, 148] on div "[PERSON_NAME]" at bounding box center [252, 146] width 213 height 10
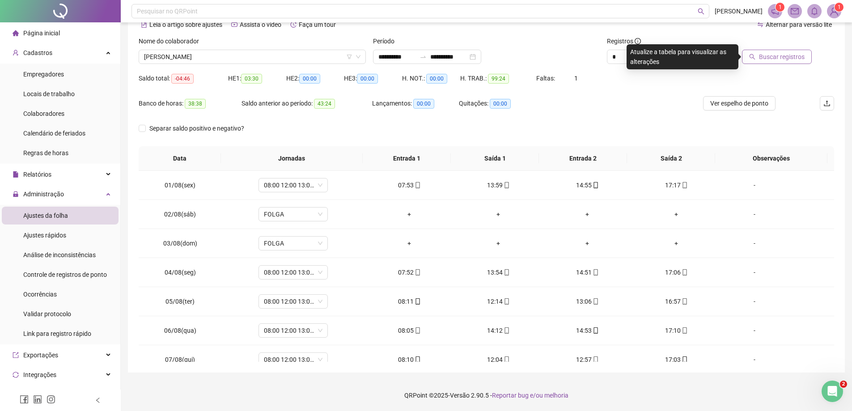
click at [773, 58] on span "Buscar registros" at bounding box center [782, 57] width 46 height 10
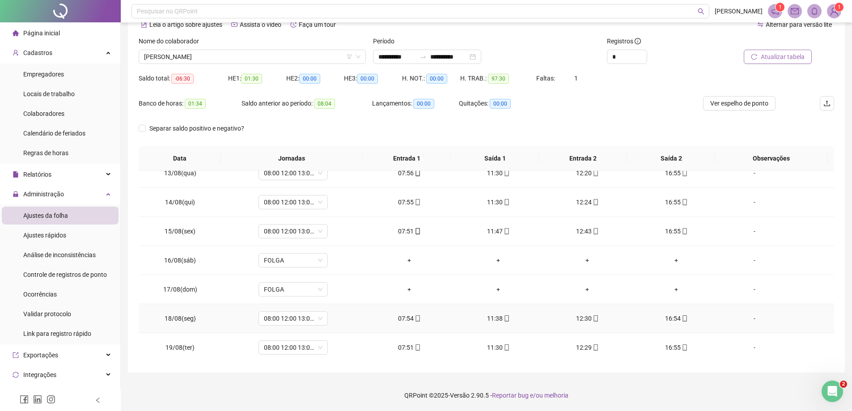
scroll to position [362, 0]
click at [666, 344] on div "16:55" at bounding box center [676, 347] width 75 height 10
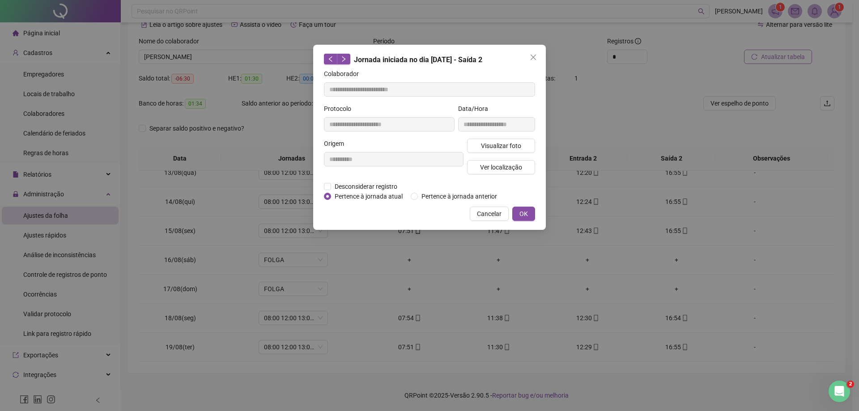
type input "**********"
click at [495, 145] on span "Visualizar foto" at bounding box center [501, 146] width 40 height 10
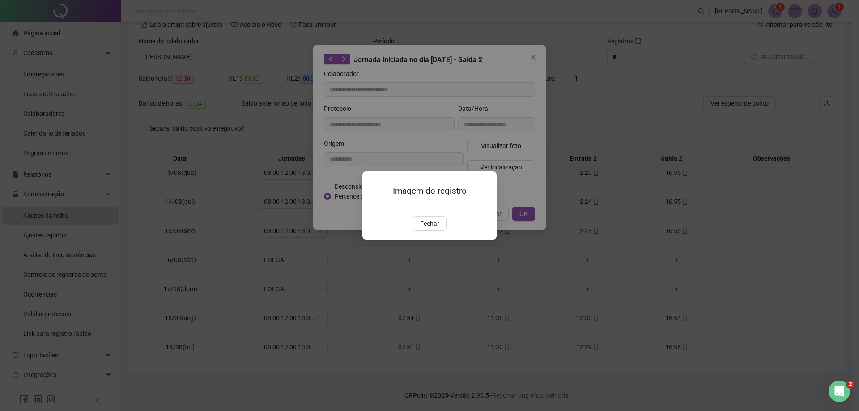
click at [436, 201] on div at bounding box center [429, 206] width 113 height 10
click at [373, 207] on img at bounding box center [373, 207] width 0 height 0
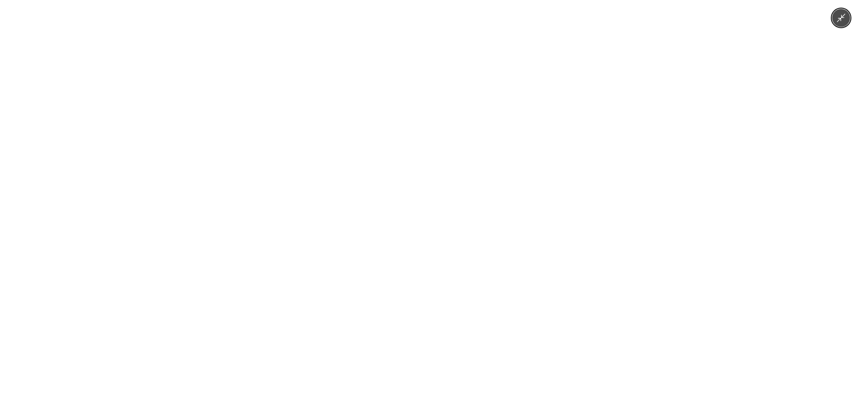
drag, startPoint x: 579, startPoint y: 258, endPoint x: 561, endPoint y: 279, distance: 27.6
click at [579, 259] on div at bounding box center [429, 205] width 859 height 411
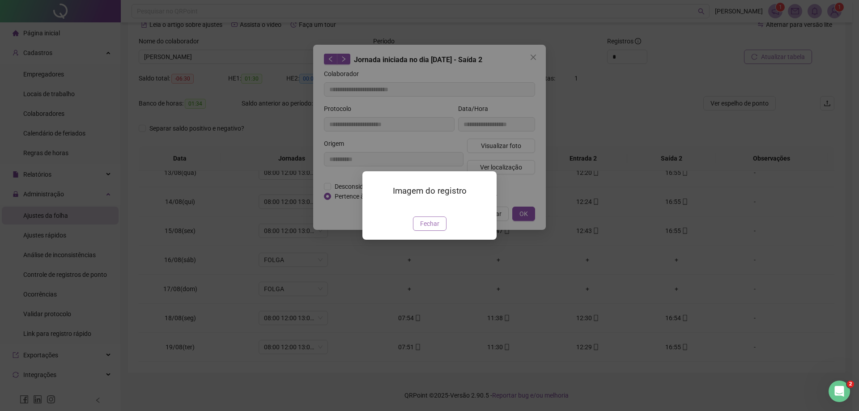
click at [435, 229] on span "Fechar" at bounding box center [429, 224] width 19 height 10
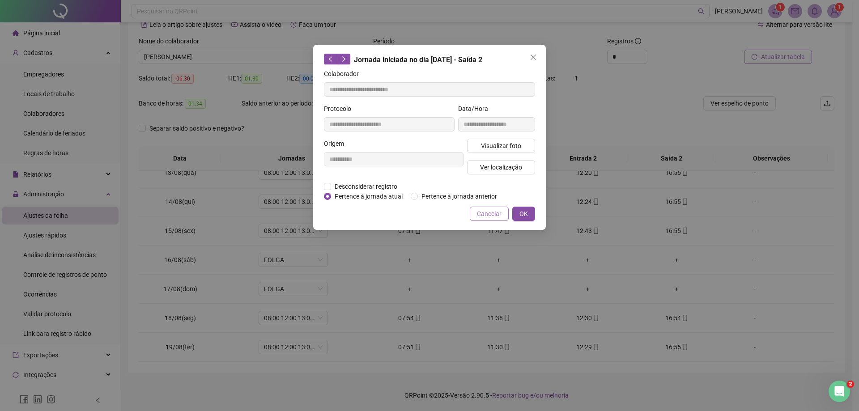
click at [487, 210] on span "Cancelar" at bounding box center [489, 214] width 25 height 10
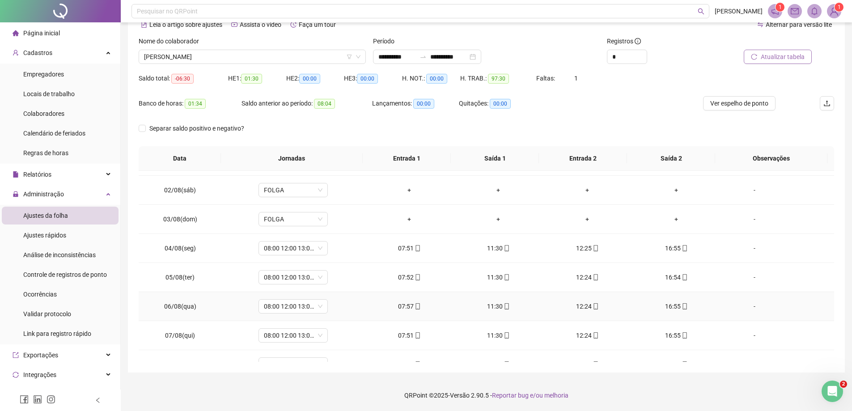
scroll to position [89, 0]
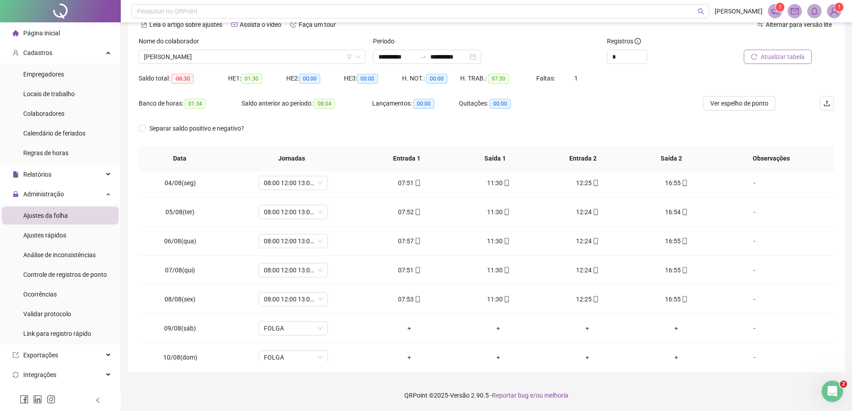
click at [38, 30] on span "Página inicial" at bounding box center [41, 33] width 37 height 7
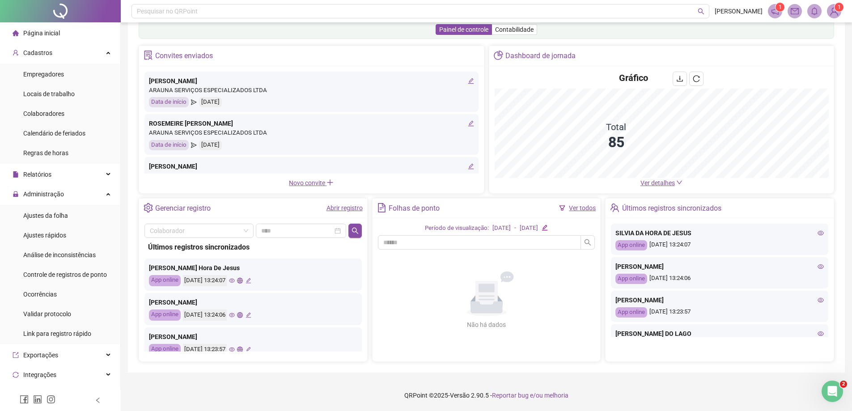
scroll to position [24, 0]
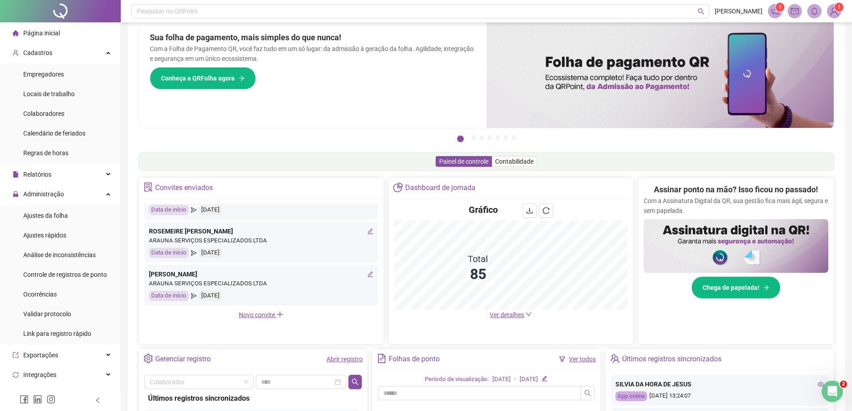
click at [474, 75] on div "Sua folha de pagamento, mais simples do que nunca! Com a Folha de Pagamento QR,…" at bounding box center [313, 74] width 348 height 107
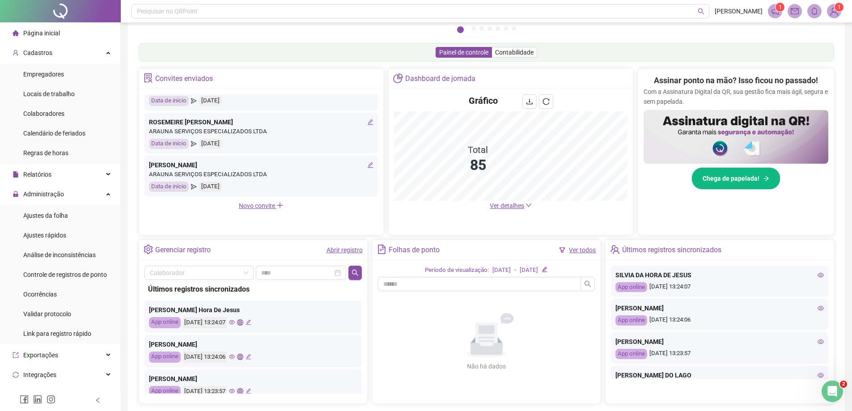
scroll to position [154, 0]
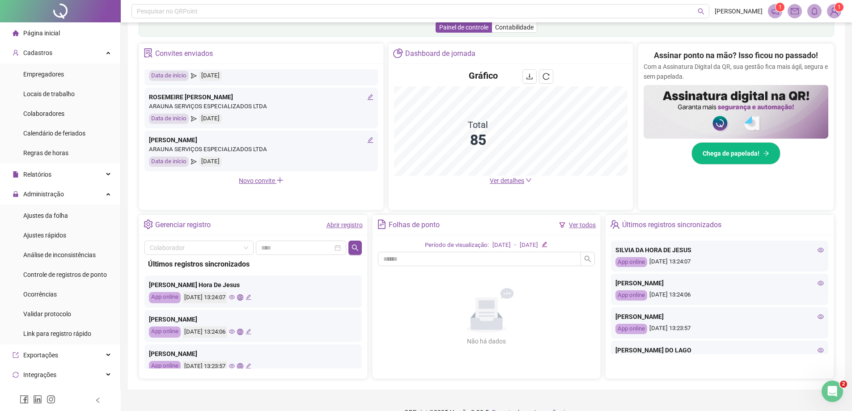
click at [818, 249] on icon "eye" at bounding box center [821, 249] width 6 height 4
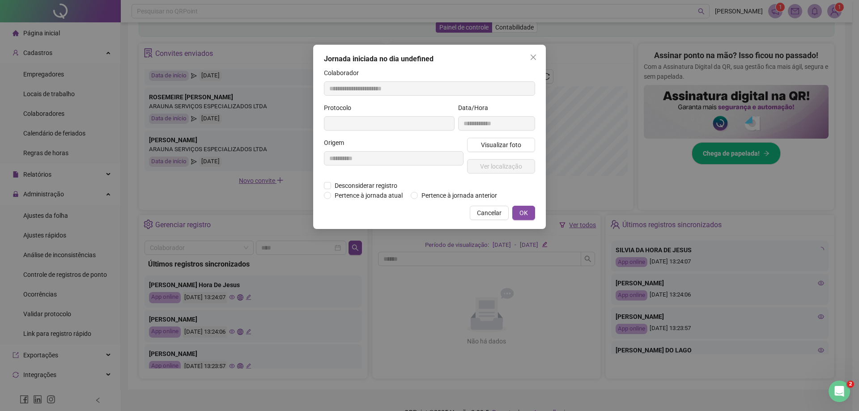
type input "**********"
click at [515, 146] on span "Visualizar foto" at bounding box center [501, 145] width 40 height 10
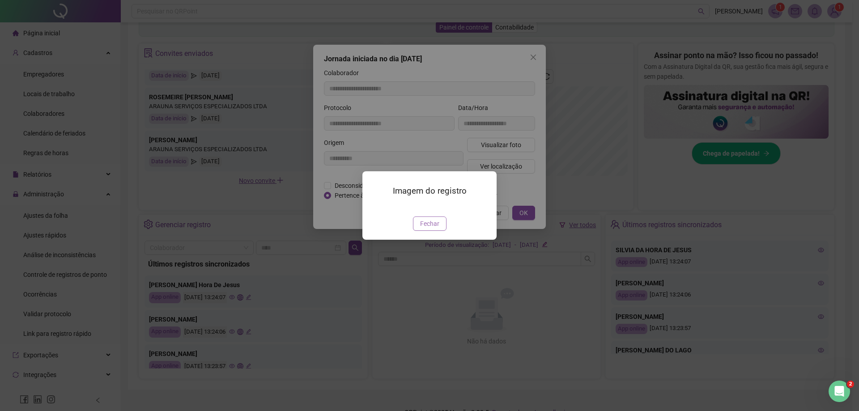
click at [437, 229] on span "Fechar" at bounding box center [429, 224] width 19 height 10
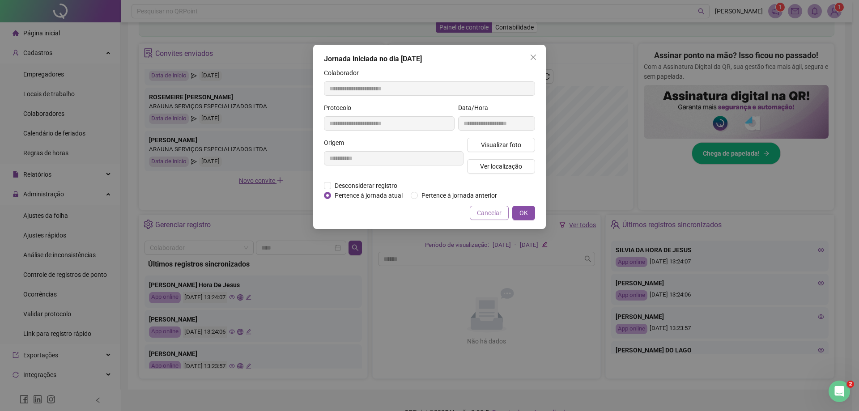
click at [488, 216] on span "Cancelar" at bounding box center [489, 213] width 25 height 10
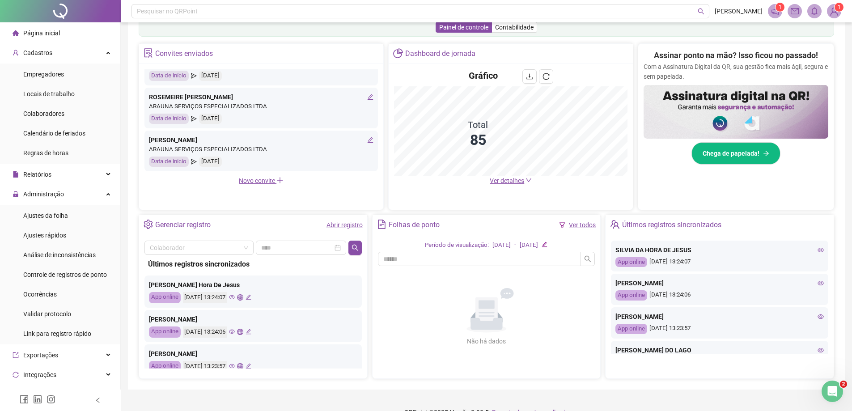
scroll to position [45, 0]
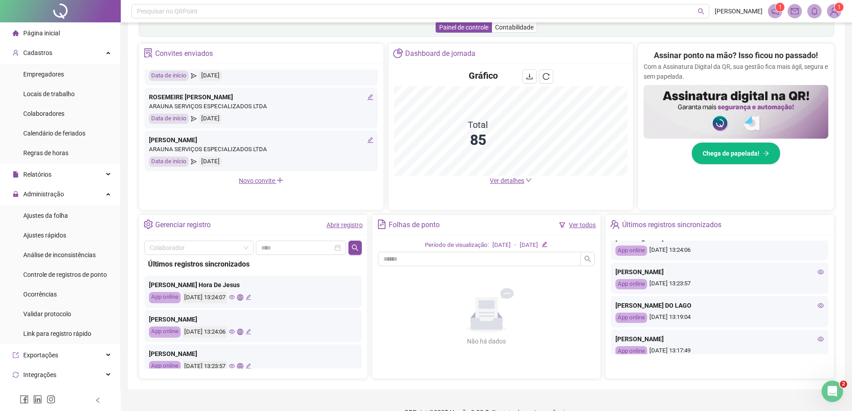
click at [818, 306] on icon "eye" at bounding box center [821, 305] width 6 height 4
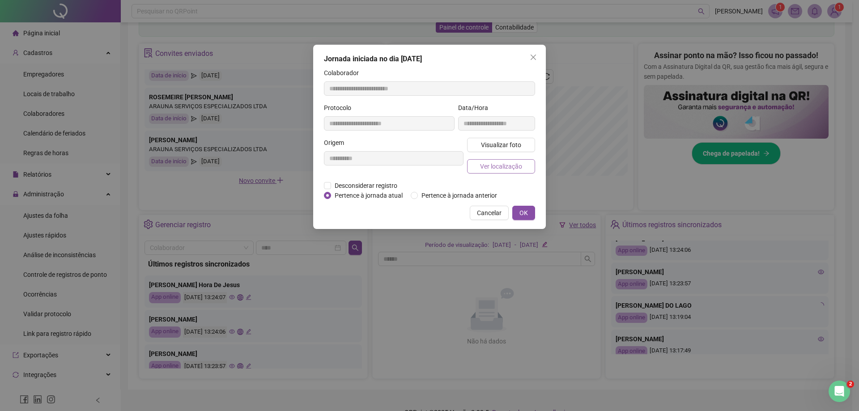
type input "**********"
click at [505, 151] on button "Visualizar foto" at bounding box center [501, 145] width 68 height 14
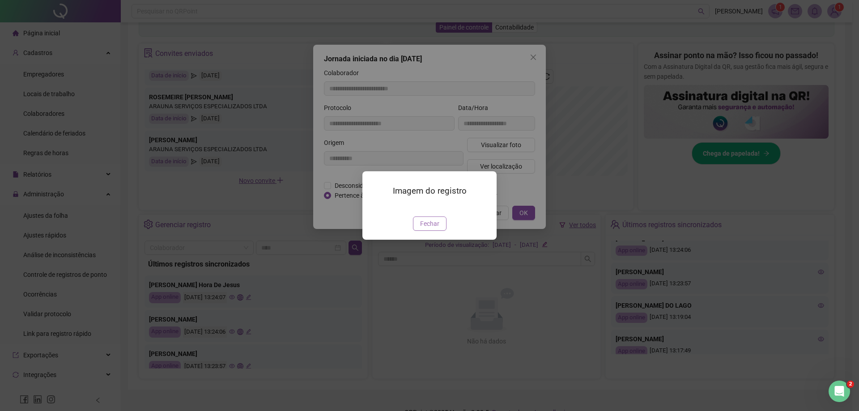
click at [427, 229] on span "Fechar" at bounding box center [429, 224] width 19 height 10
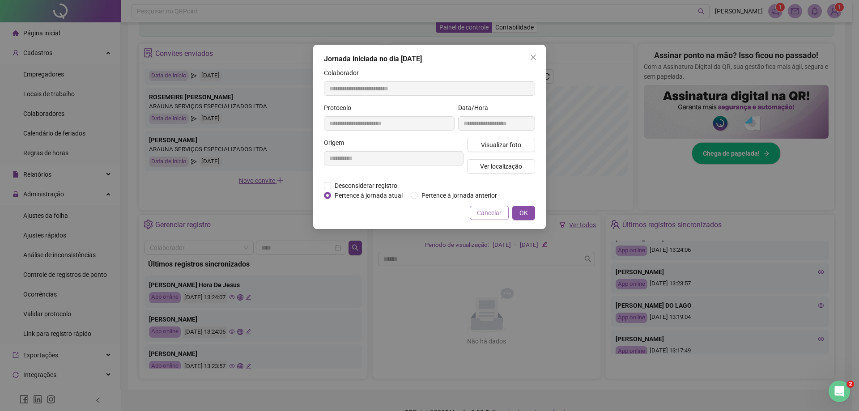
click at [488, 213] on span "Cancelar" at bounding box center [489, 213] width 25 height 10
